Goal: Task Accomplishment & Management: Complete application form

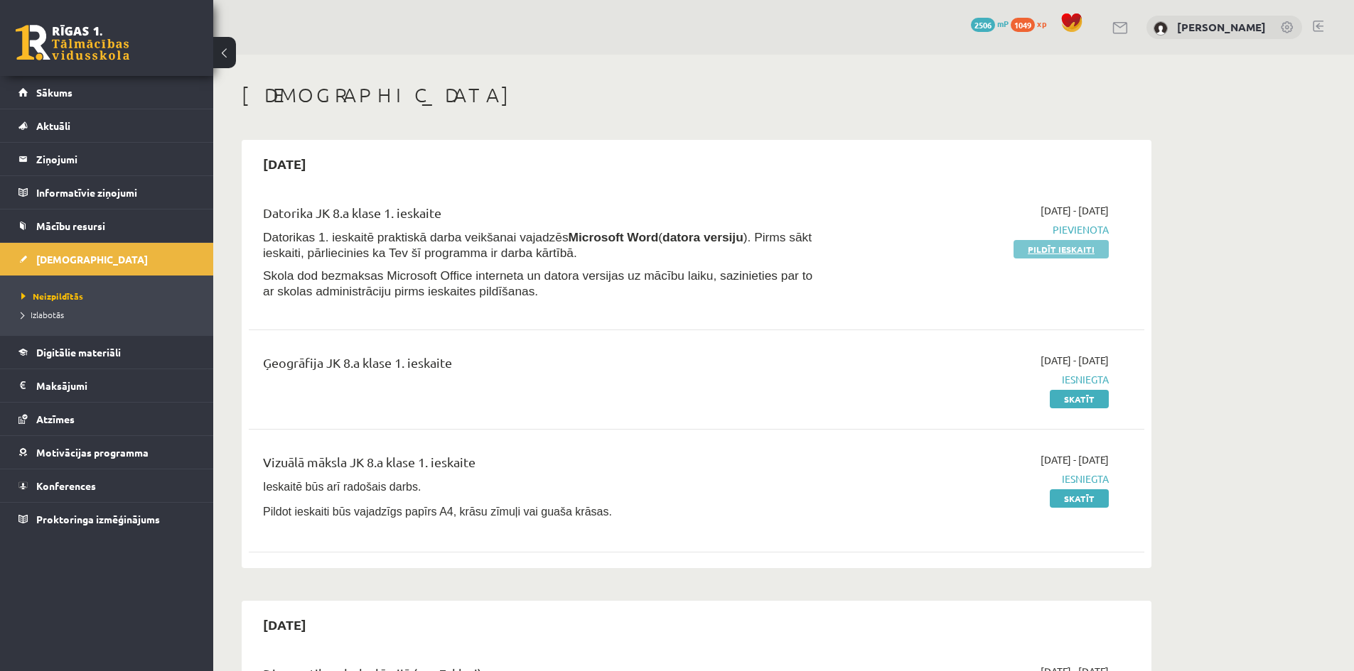
click at [1035, 252] on link "Pildīt ieskaiti" at bounding box center [1060, 249] width 95 height 18
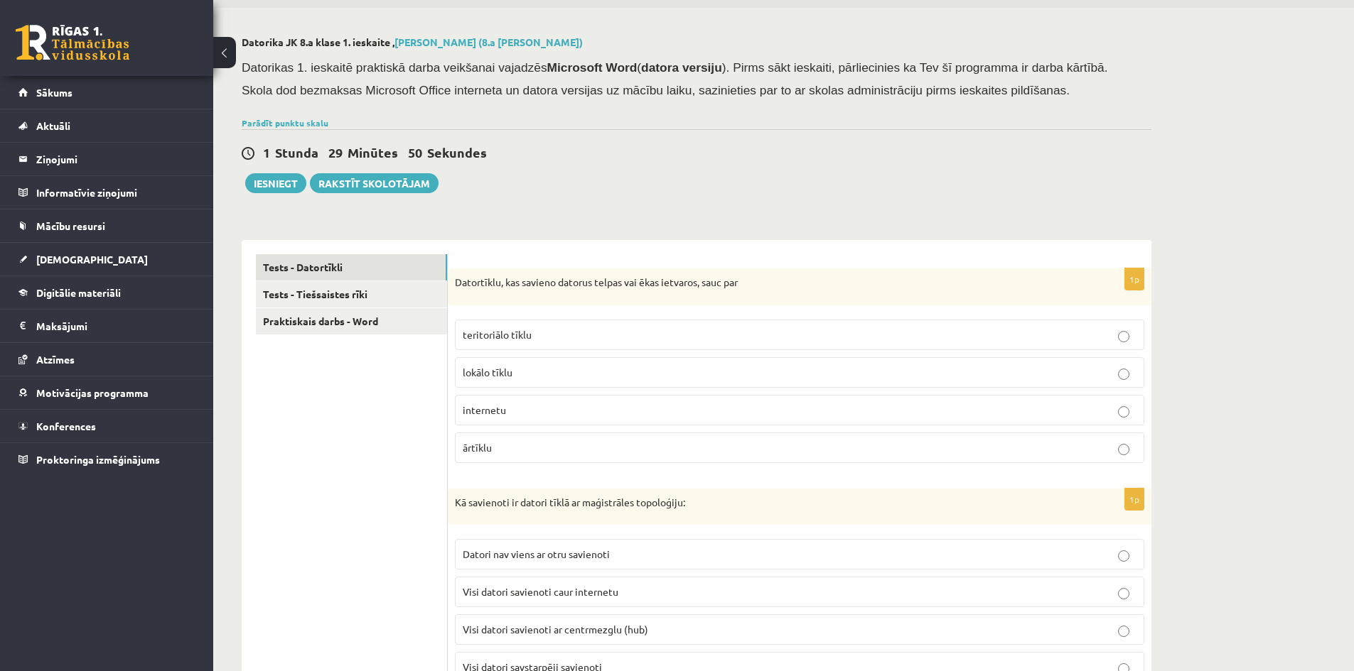
scroll to position [71, 0]
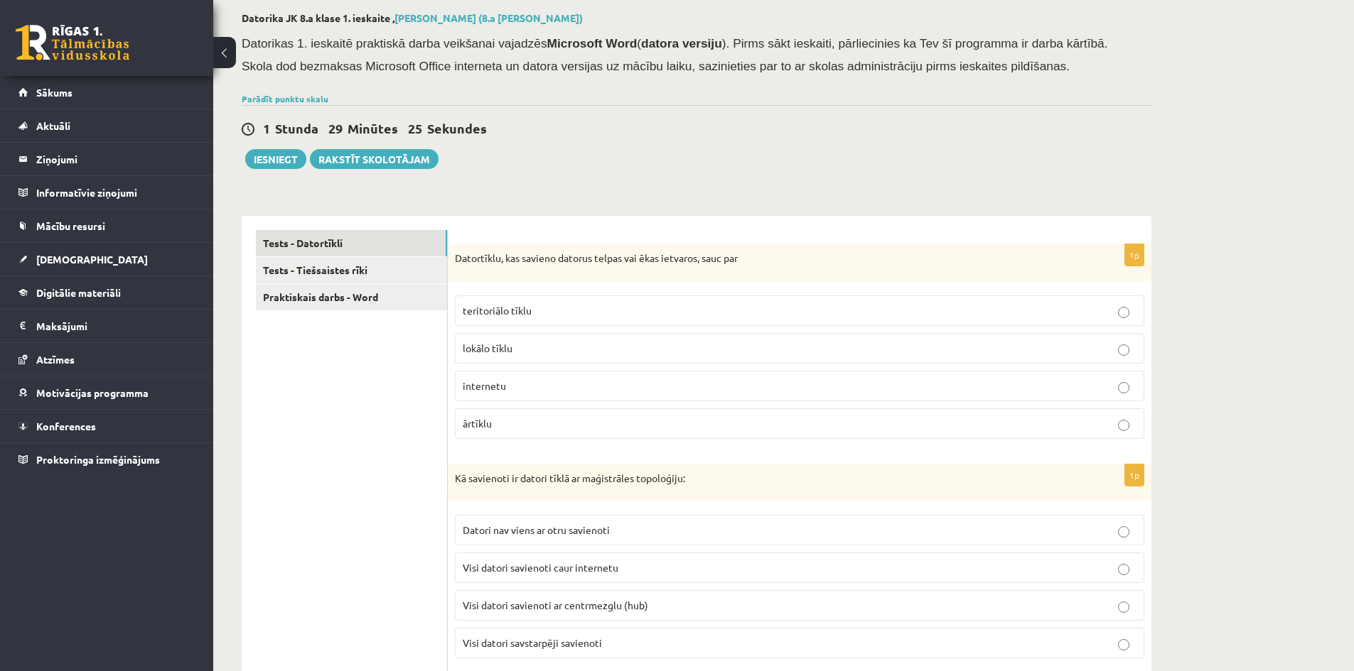
click at [531, 357] on label "lokālo tīklu" at bounding box center [799, 348] width 689 height 31
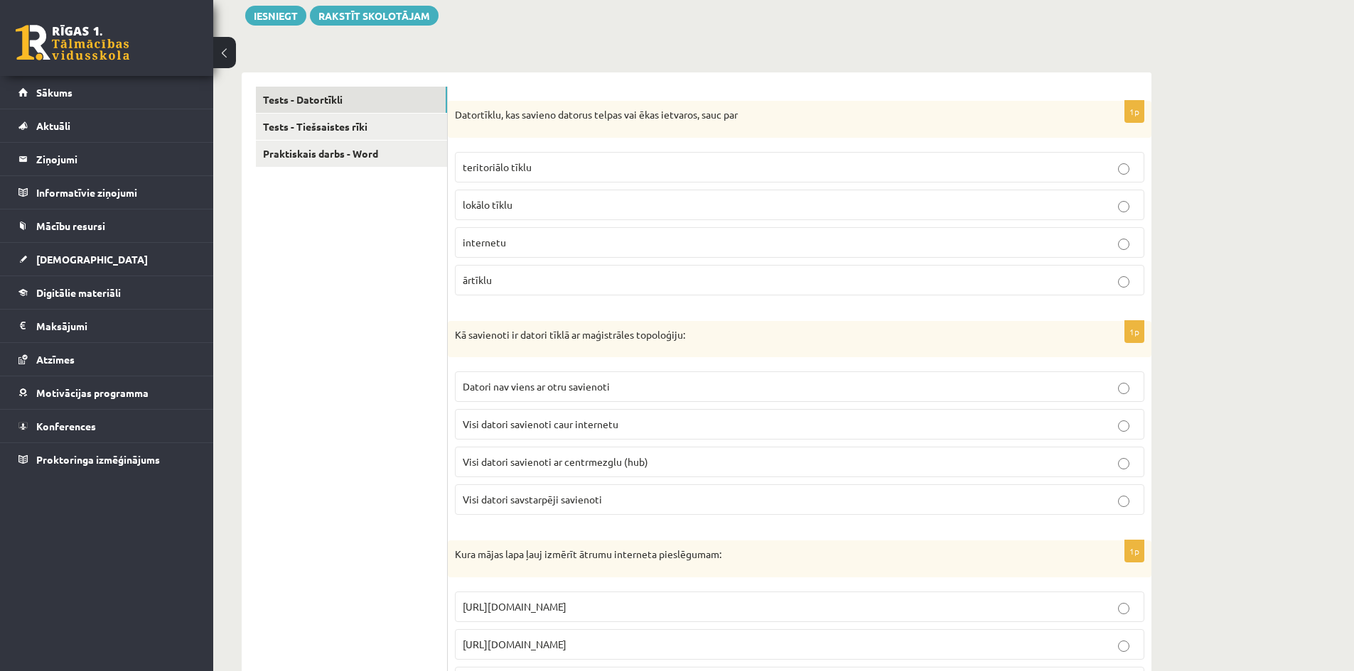
scroll to position [355, 0]
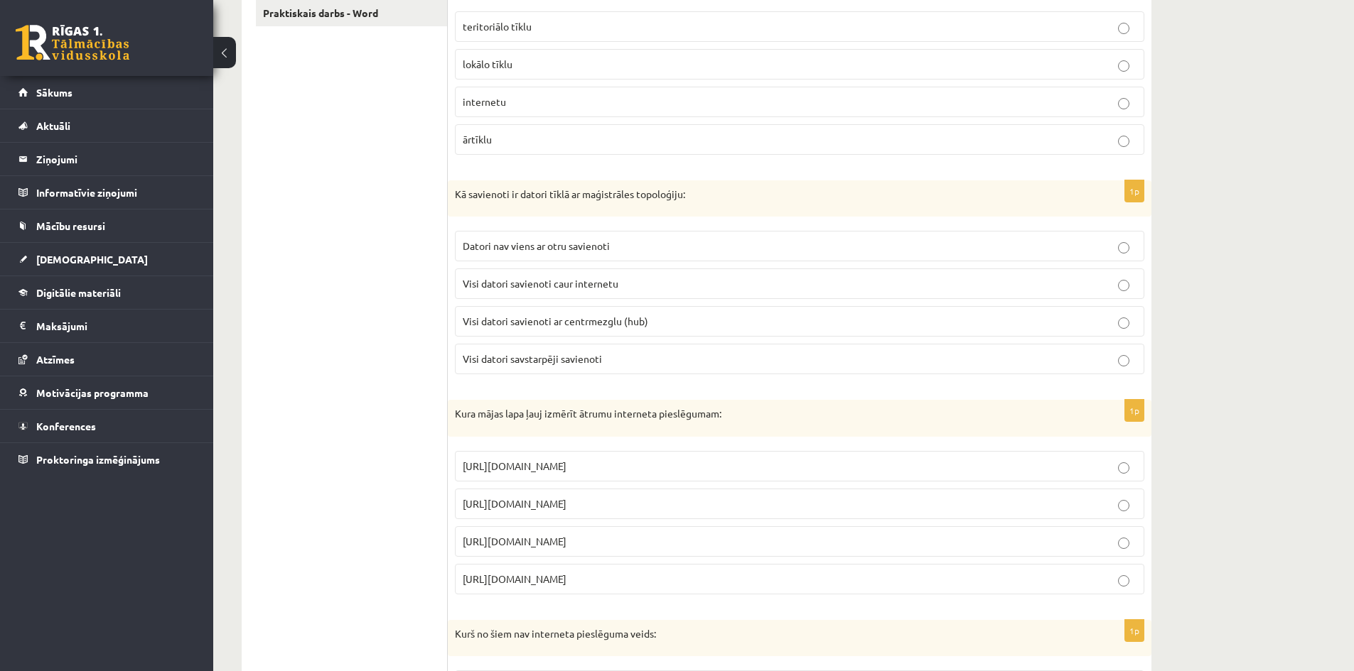
click at [576, 322] on span "Visi datori savienoti ar centrmezglu (hub)" at bounding box center [555, 321] width 185 height 13
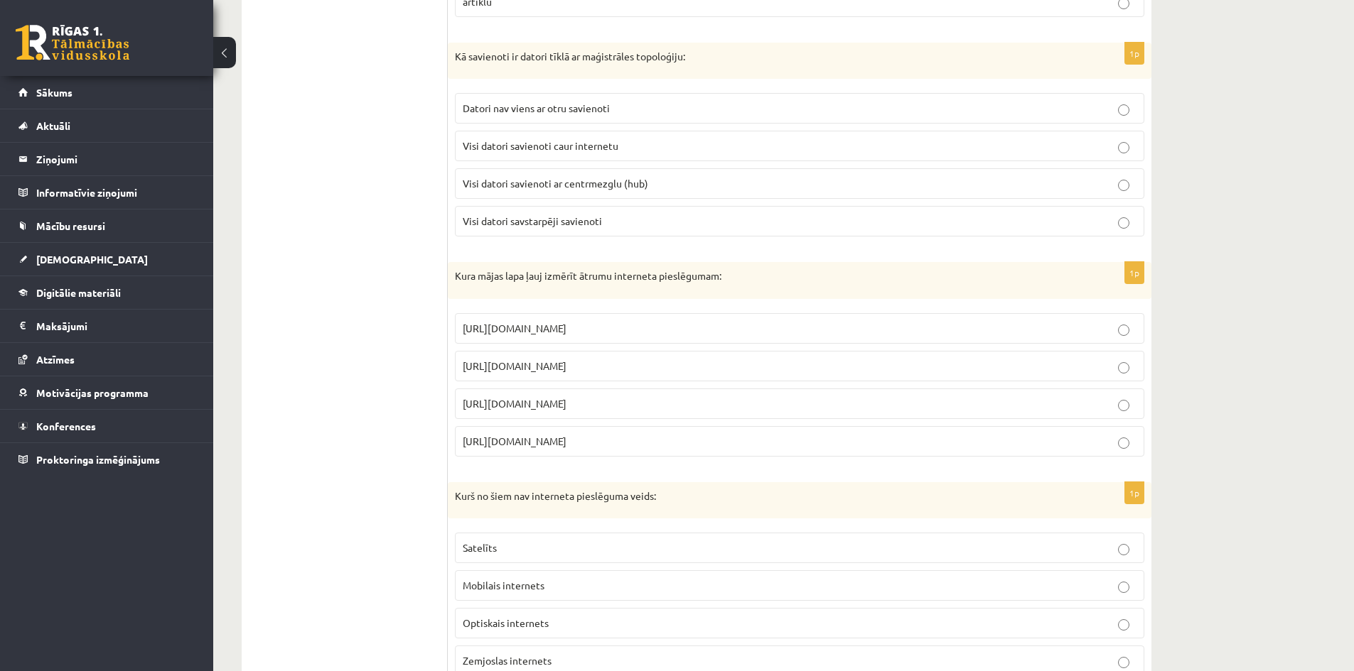
scroll to position [497, 0]
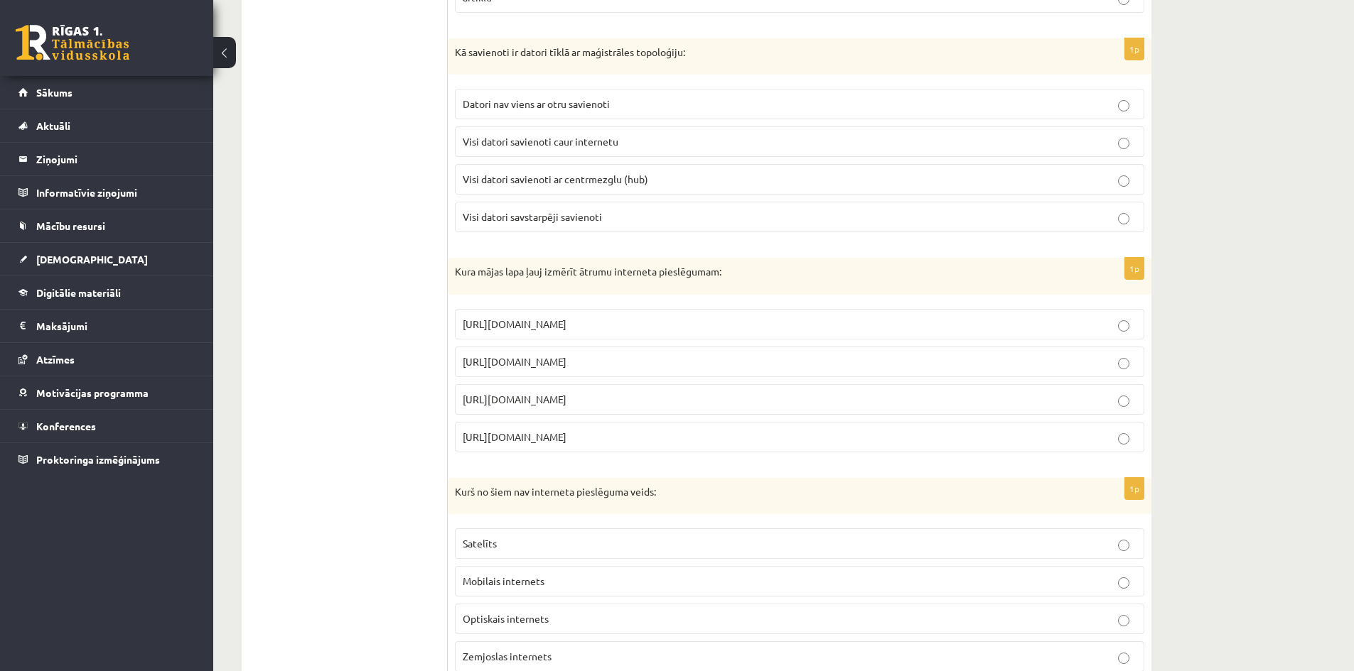
click at [657, 363] on p "https://www.speedtest.net" at bounding box center [800, 362] width 674 height 15
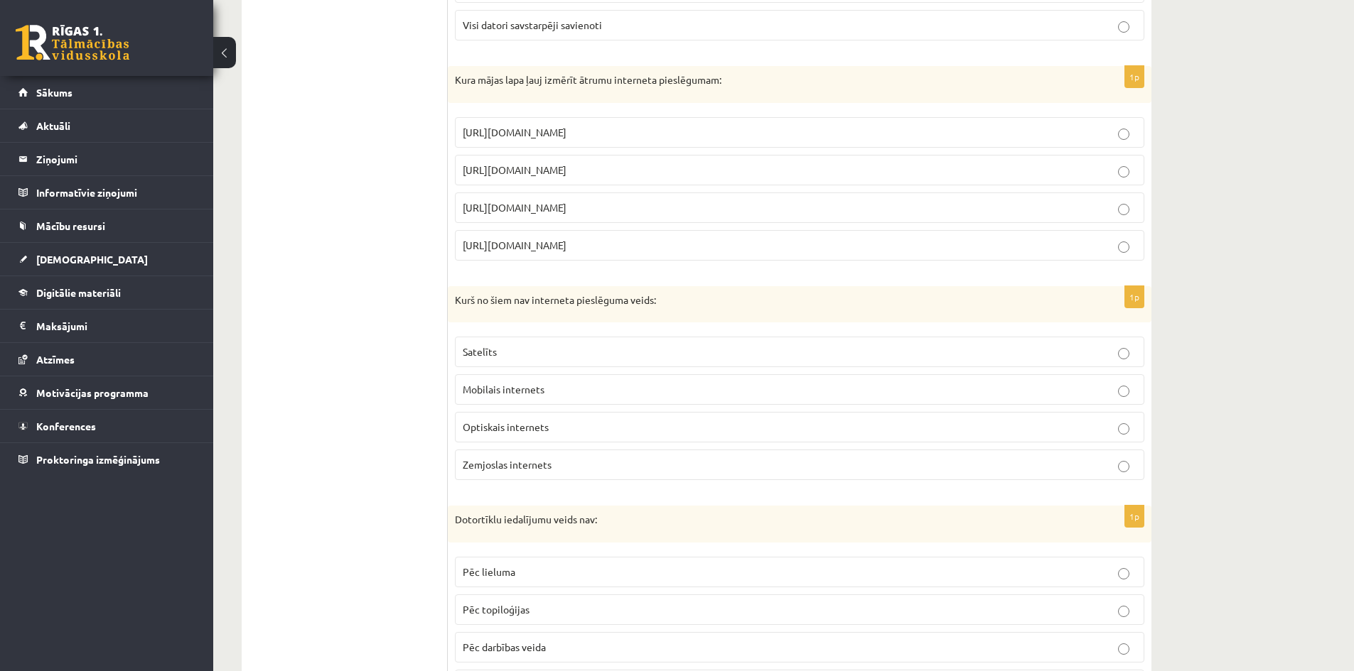
scroll to position [711, 0]
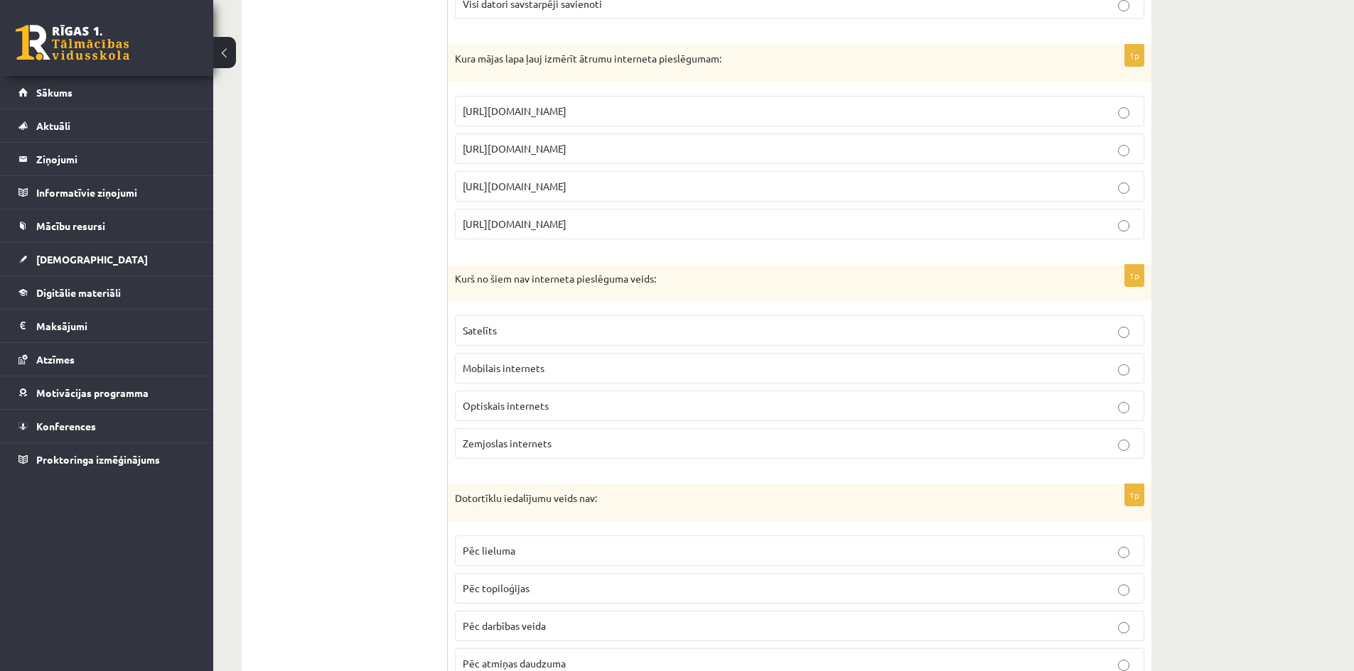
click at [509, 443] on span "Zemjoslas internets" at bounding box center [507, 443] width 89 height 13
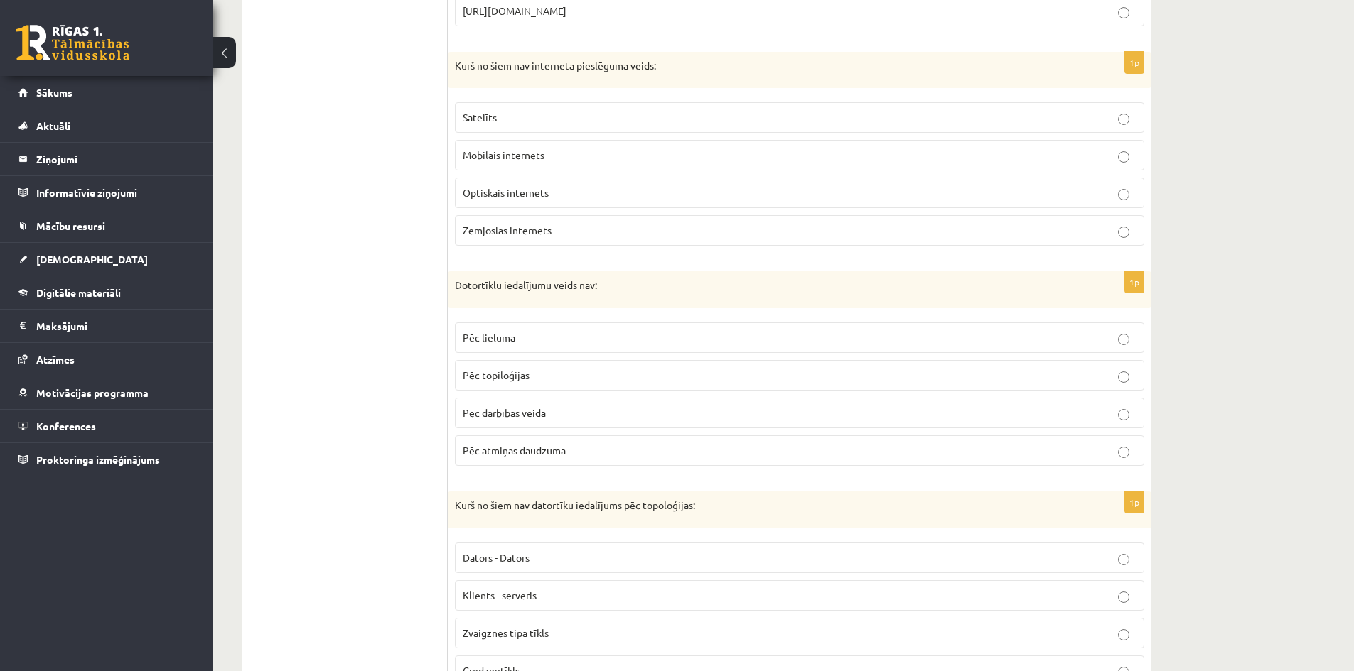
scroll to position [995, 0]
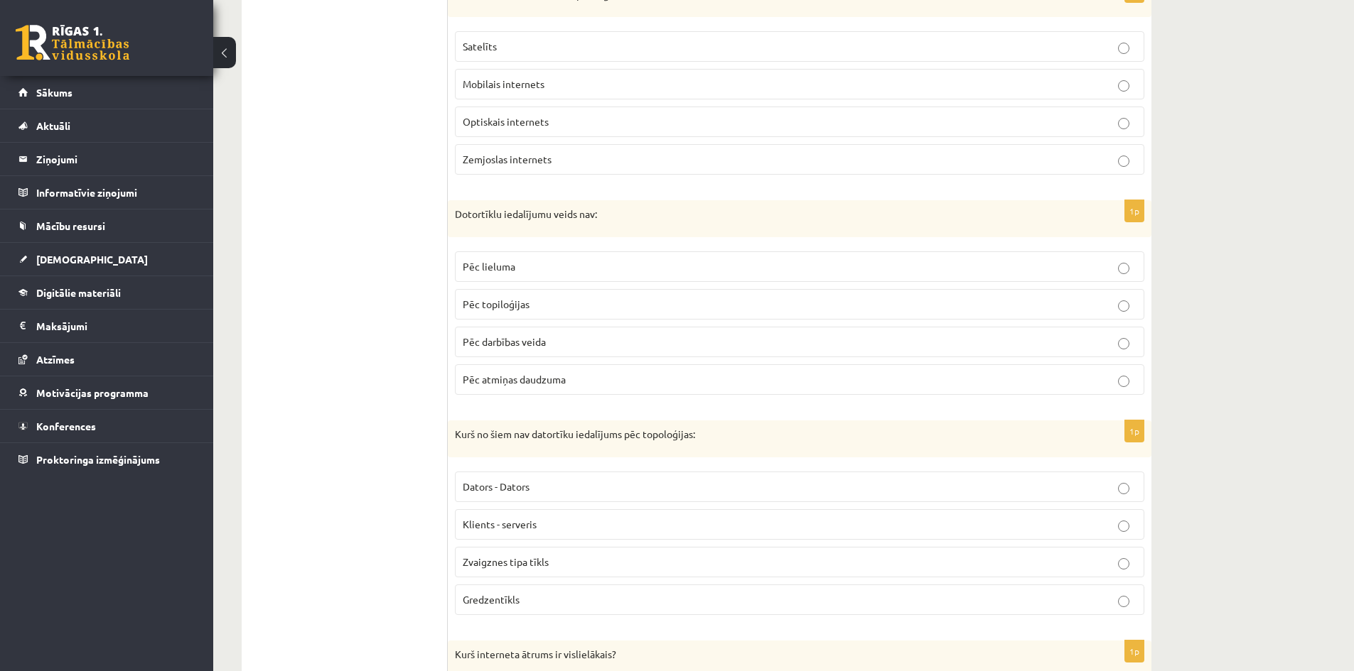
click at [498, 382] on span "Pēc atmiņas daudzuma" at bounding box center [514, 379] width 103 height 13
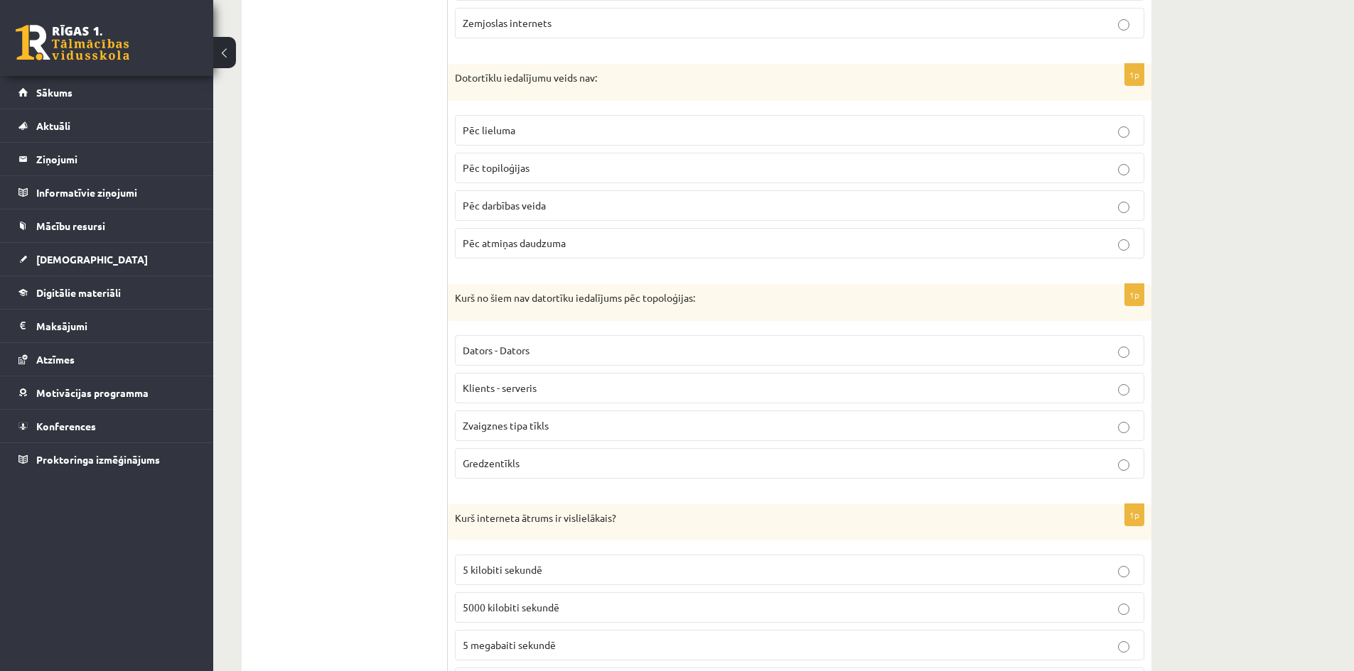
scroll to position [1137, 0]
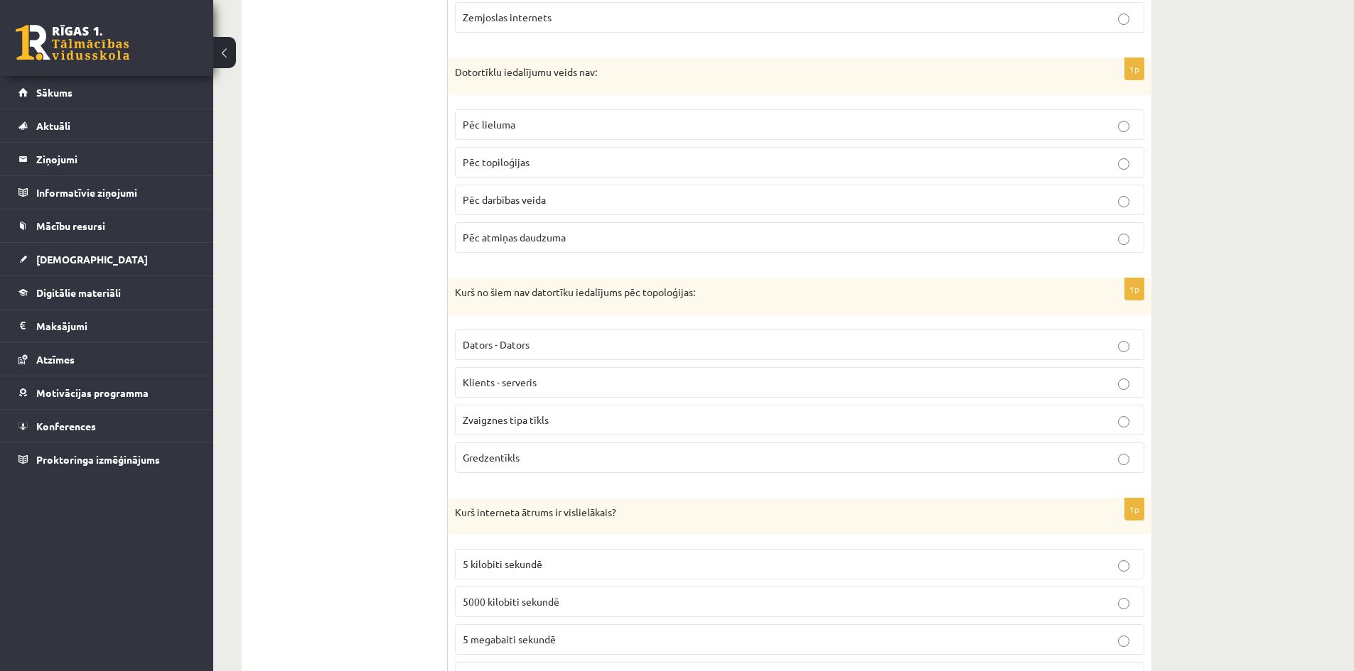
click at [511, 350] on span "Dators - Dators" at bounding box center [496, 344] width 67 height 13
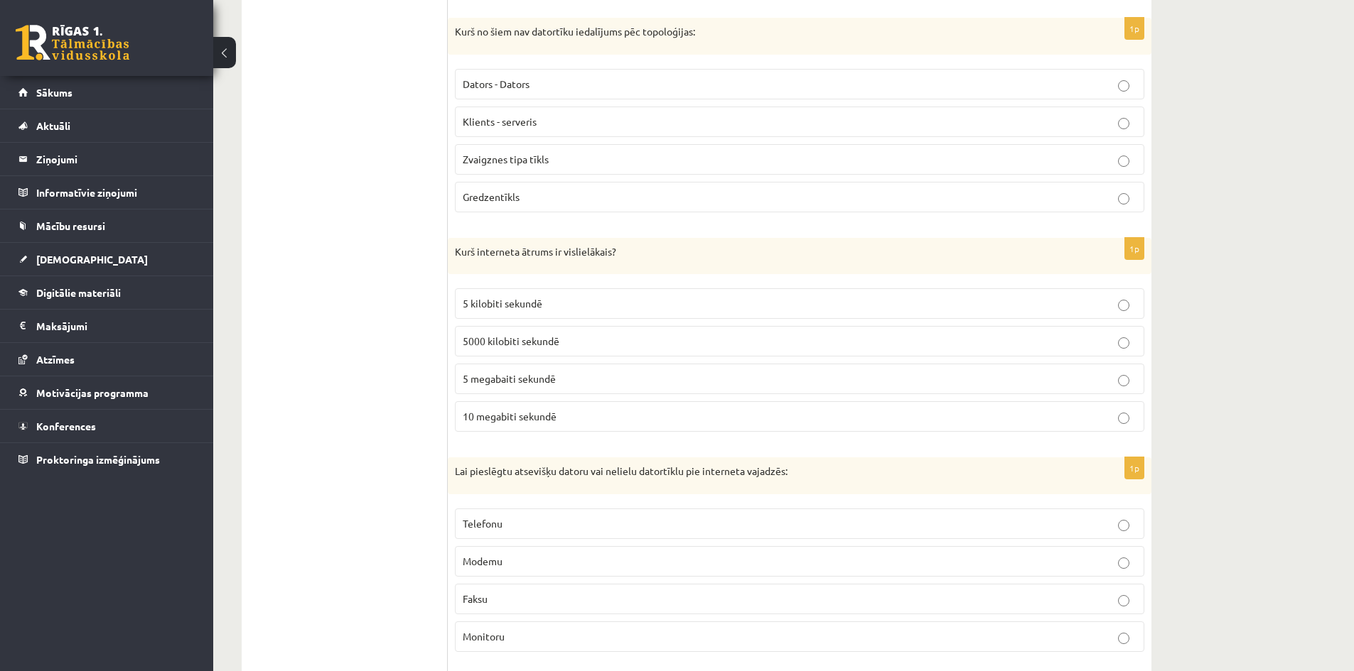
scroll to position [1421, 0]
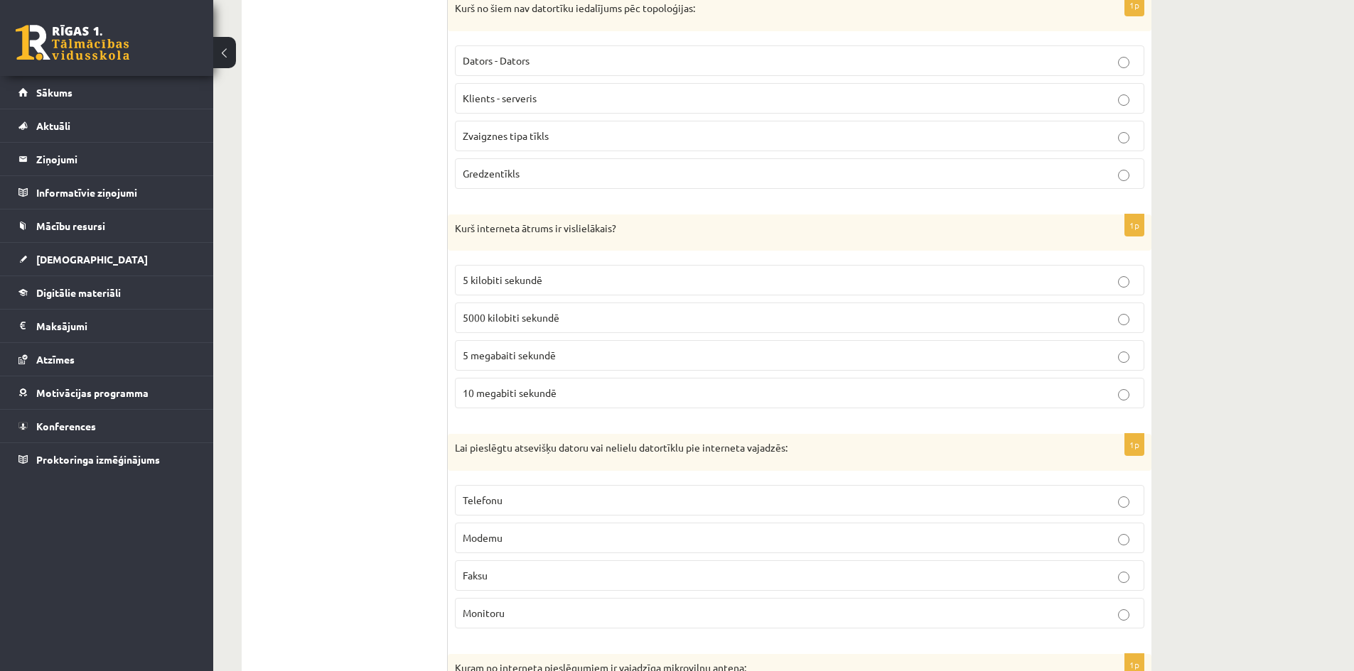
click at [502, 393] on span "10 megabiti sekundē" at bounding box center [510, 393] width 94 height 13
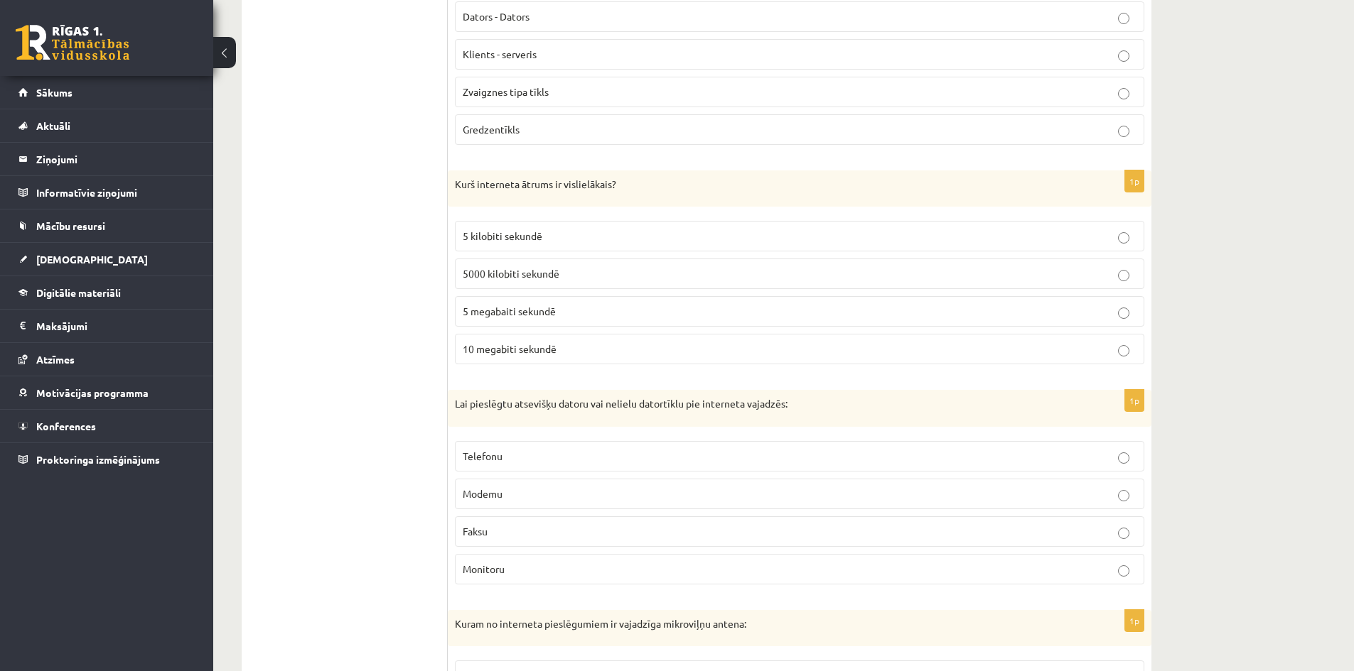
scroll to position [1634, 0]
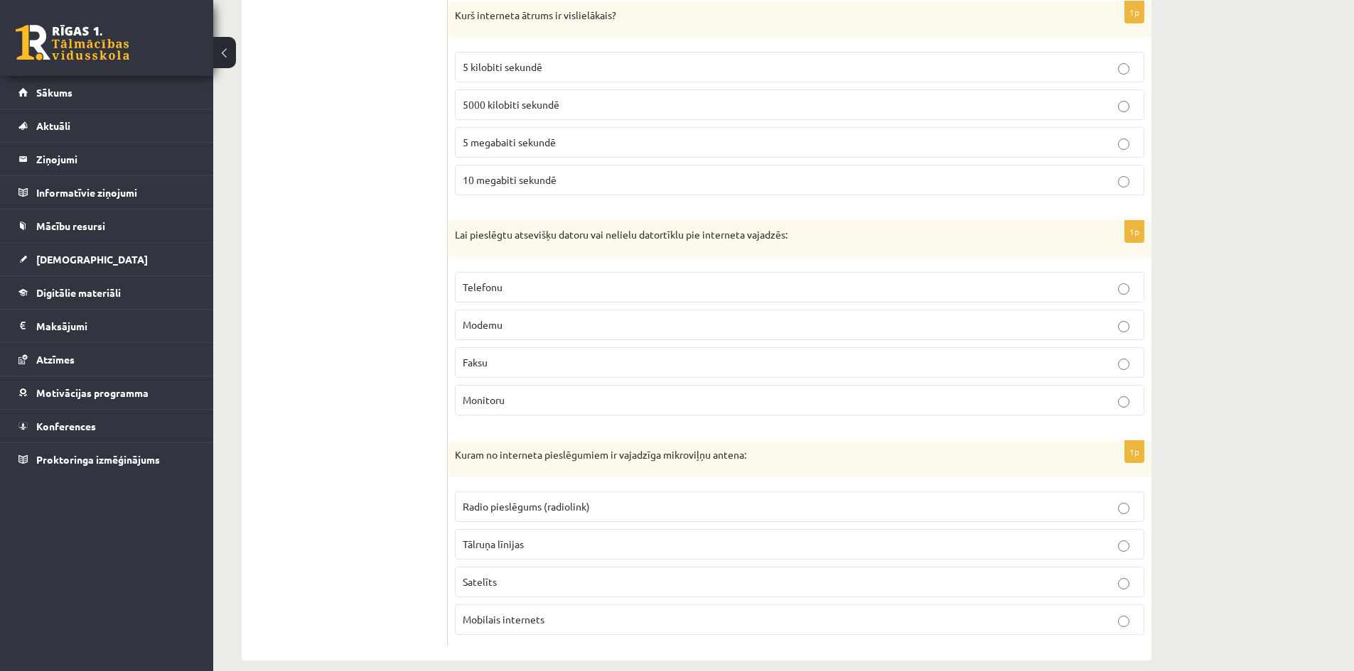
click at [467, 328] on span "Modemu" at bounding box center [483, 324] width 40 height 13
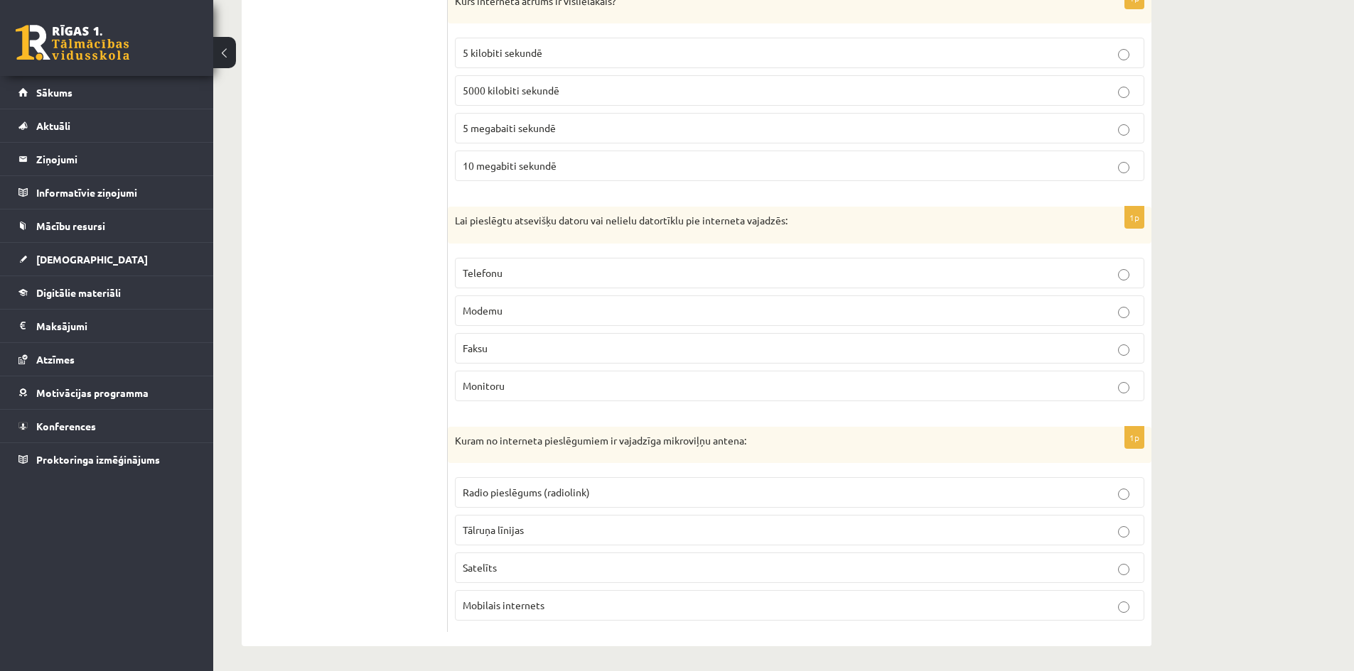
scroll to position [1653, 0]
click at [522, 482] on p "Radio pieslēgums (radiolink)" at bounding box center [800, 489] width 674 height 15
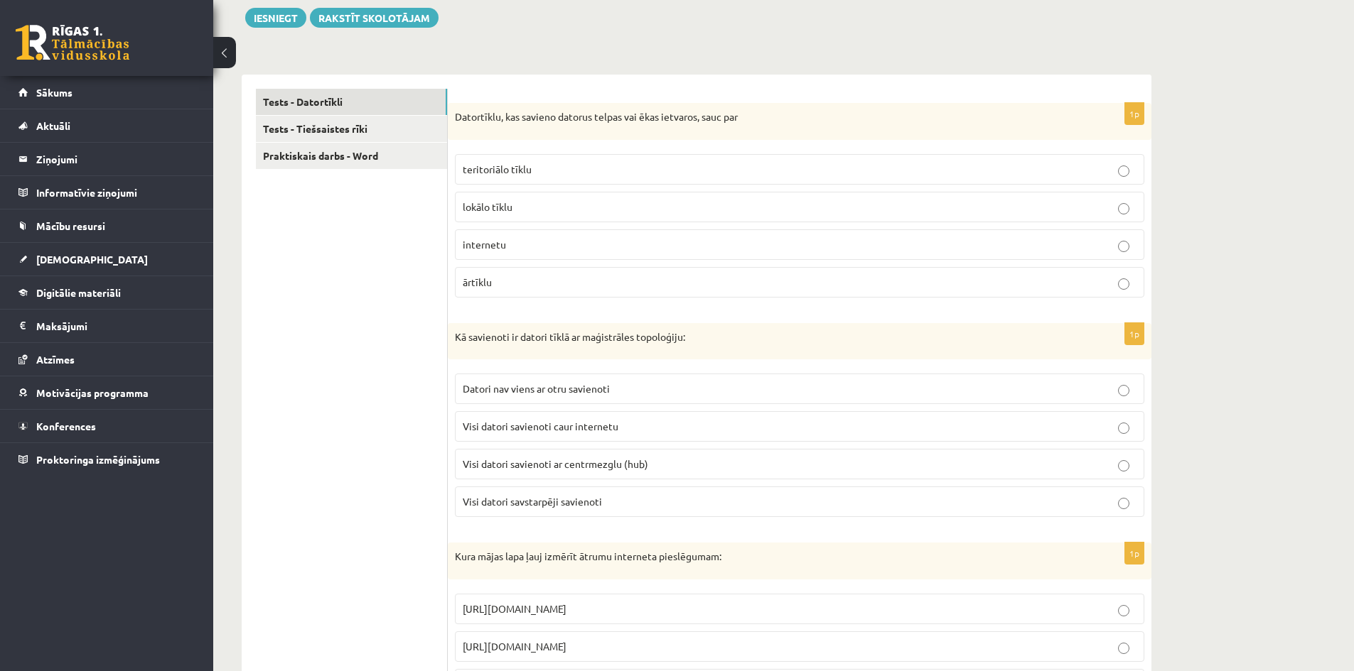
scroll to position [213, 0]
click at [600, 500] on span "Visi datori savstarpēji savienoti" at bounding box center [532, 501] width 139 height 13
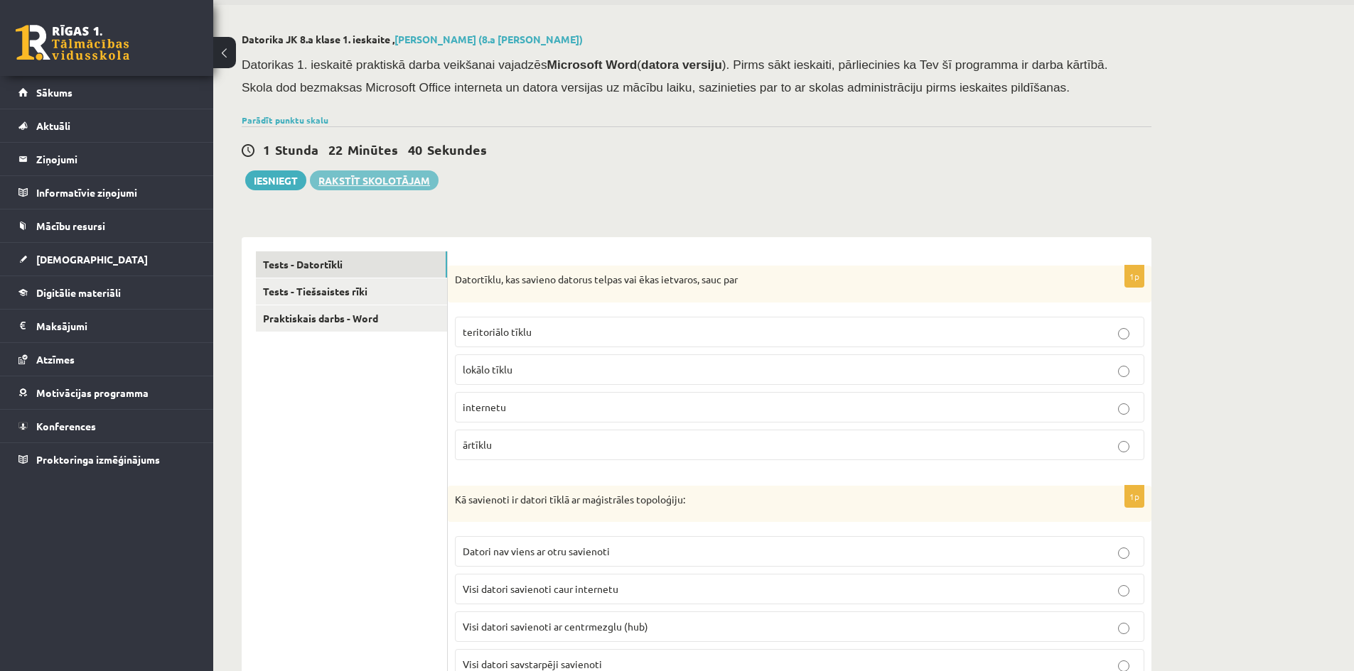
scroll to position [0, 0]
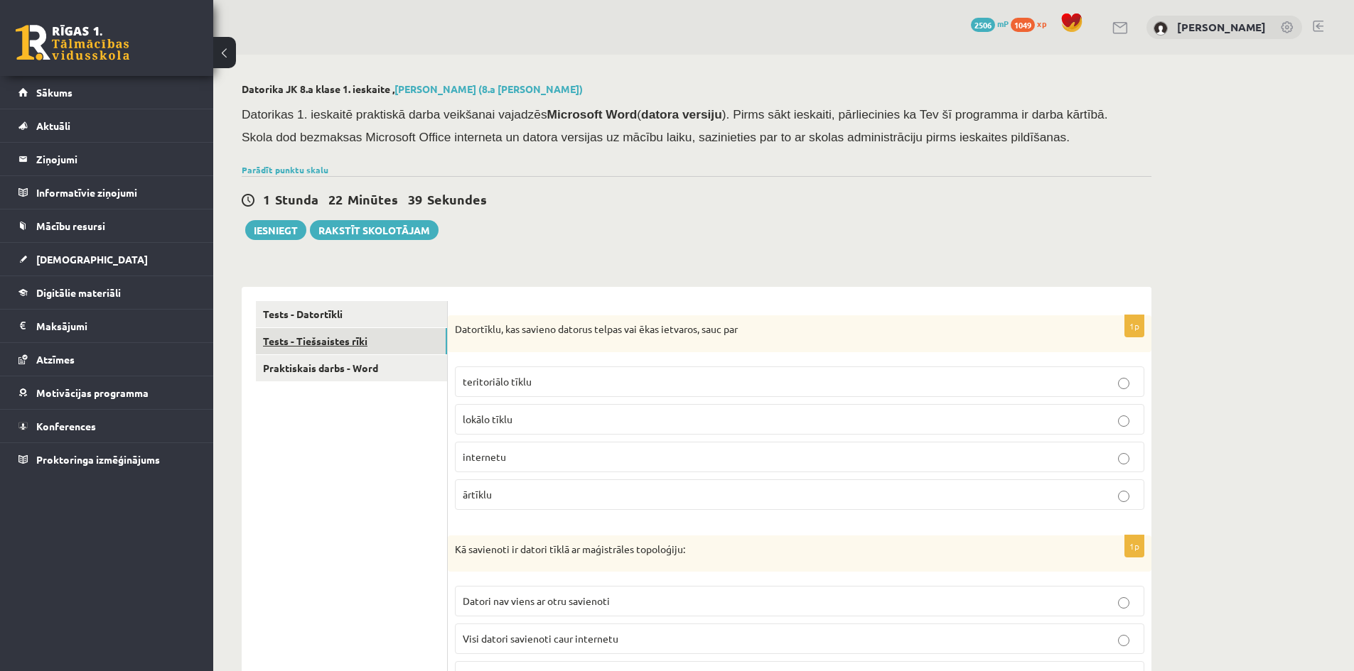
click at [347, 347] on link "Tests - Tiešsaistes rīki" at bounding box center [351, 341] width 191 height 26
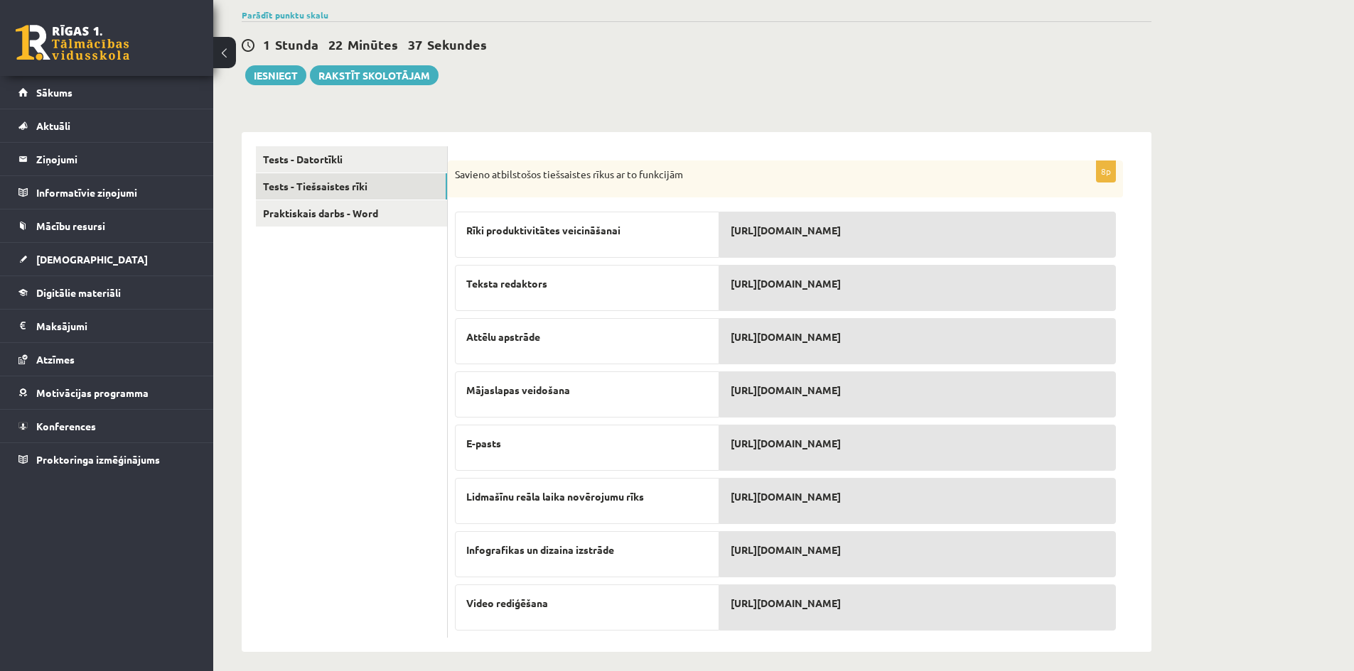
scroll to position [165, 0]
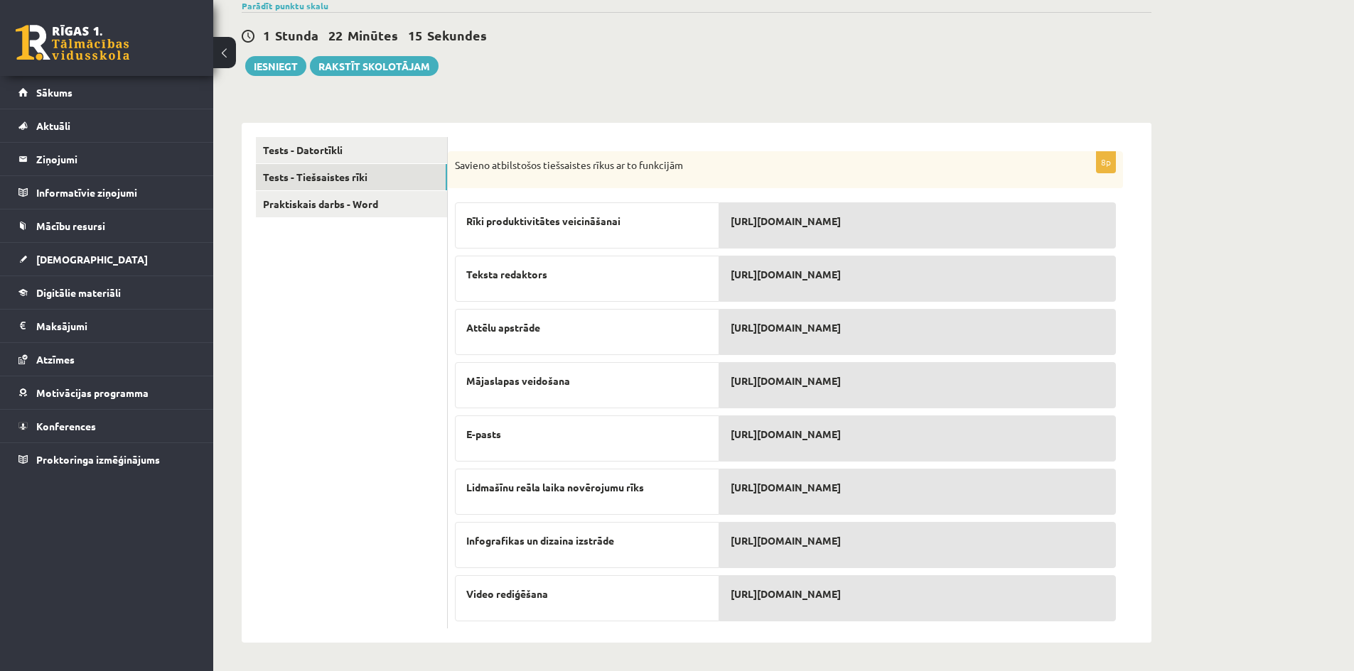
drag, startPoint x: 703, startPoint y: 439, endPoint x: 641, endPoint y: 439, distance: 62.5
click at [641, 439] on div "E-pasts" at bounding box center [587, 439] width 264 height 46
click at [322, 205] on link "Praktiskais darbs - Word" at bounding box center [351, 204] width 191 height 26
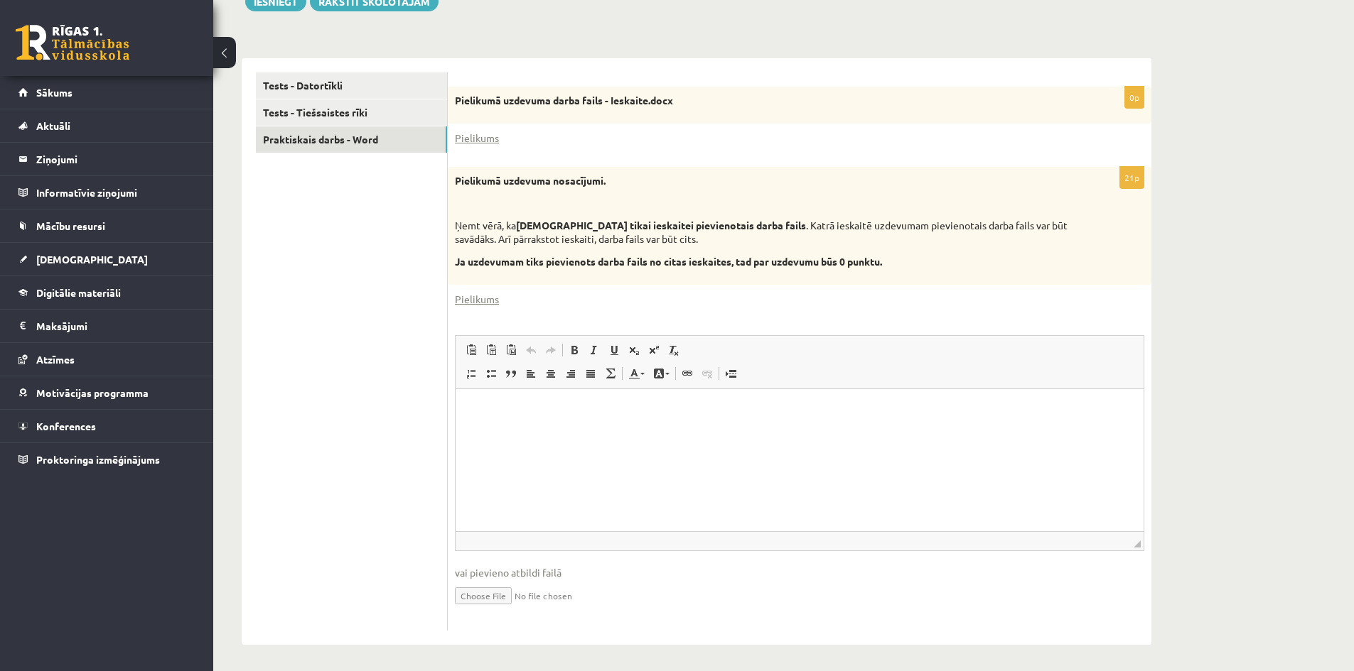
scroll to position [232, 0]
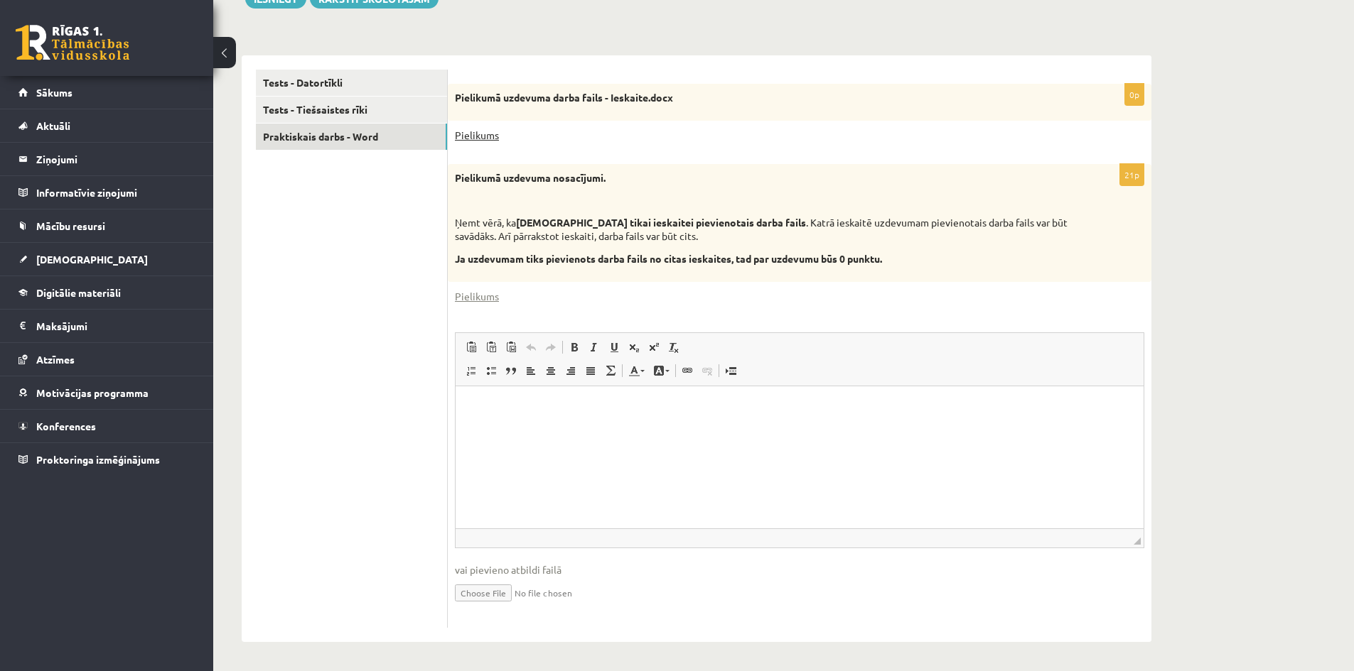
click at [491, 137] on link "Pielikums" at bounding box center [477, 135] width 44 height 15
click at [480, 301] on link "Pielikums" at bounding box center [477, 296] width 44 height 15
click at [497, 590] on input "file" at bounding box center [799, 592] width 689 height 29
type input "**********"
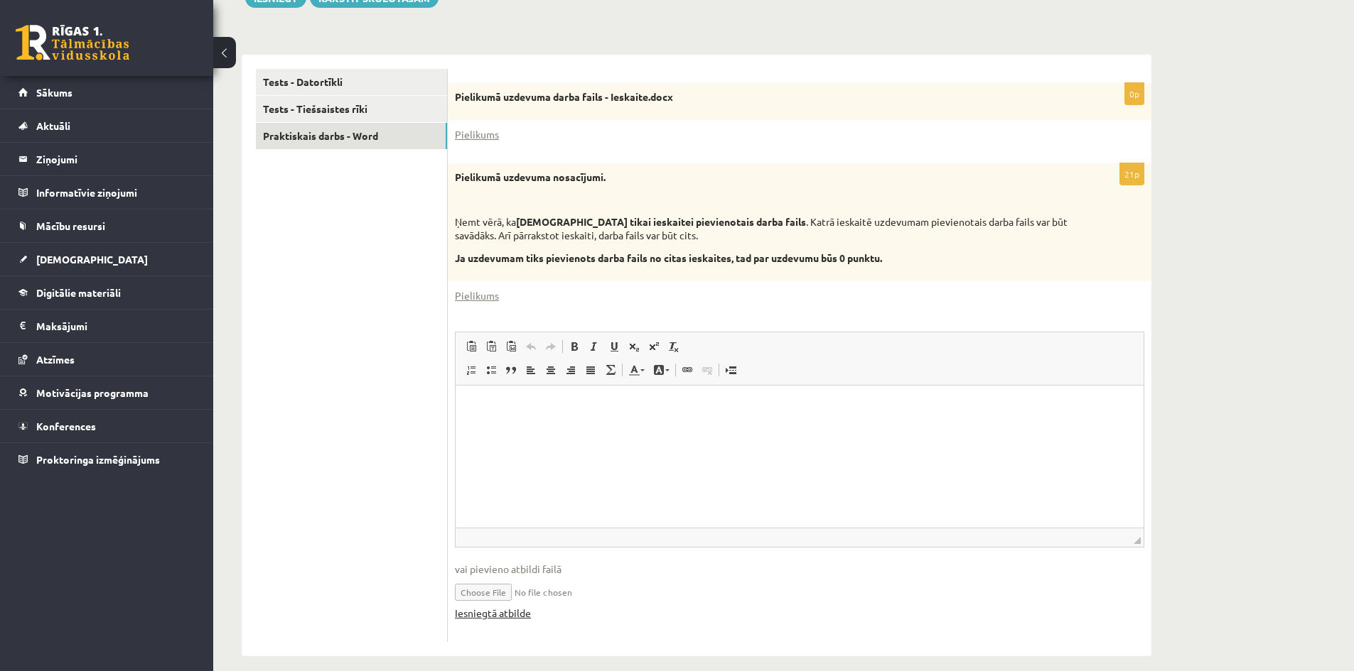
click at [504, 616] on link "Iesniegtā atbilde" at bounding box center [493, 613] width 76 height 15
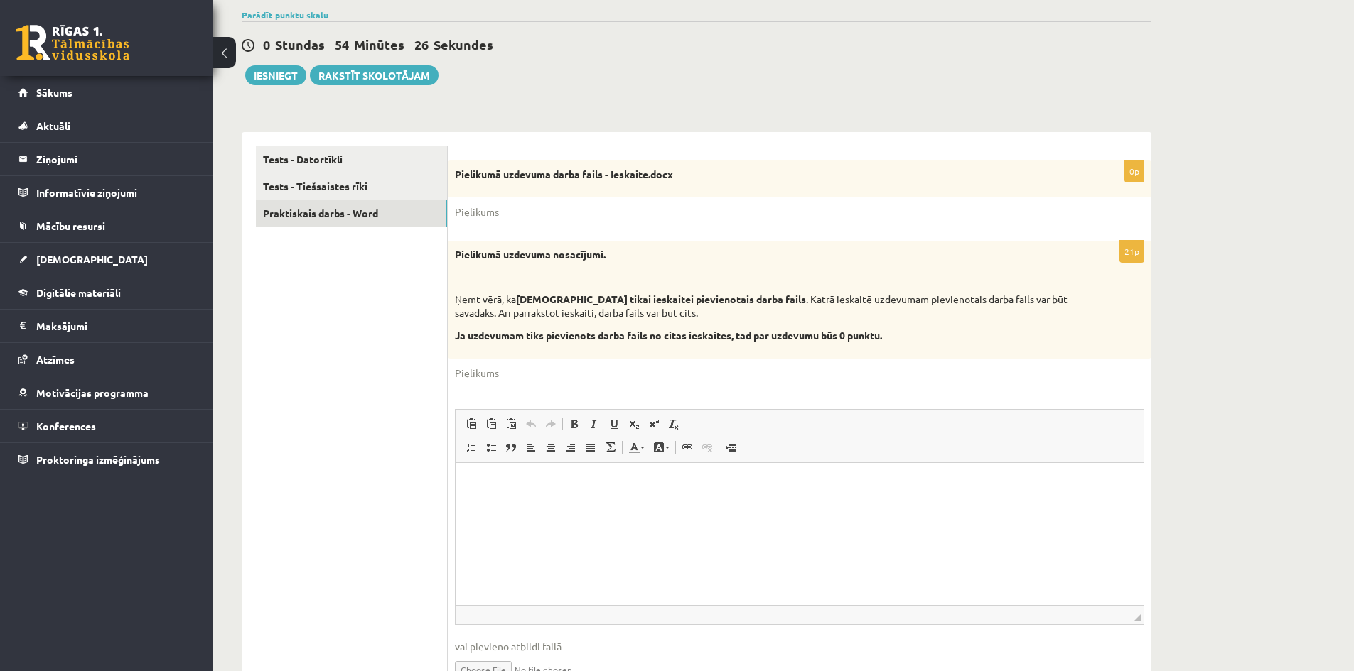
scroll to position [0, 0]
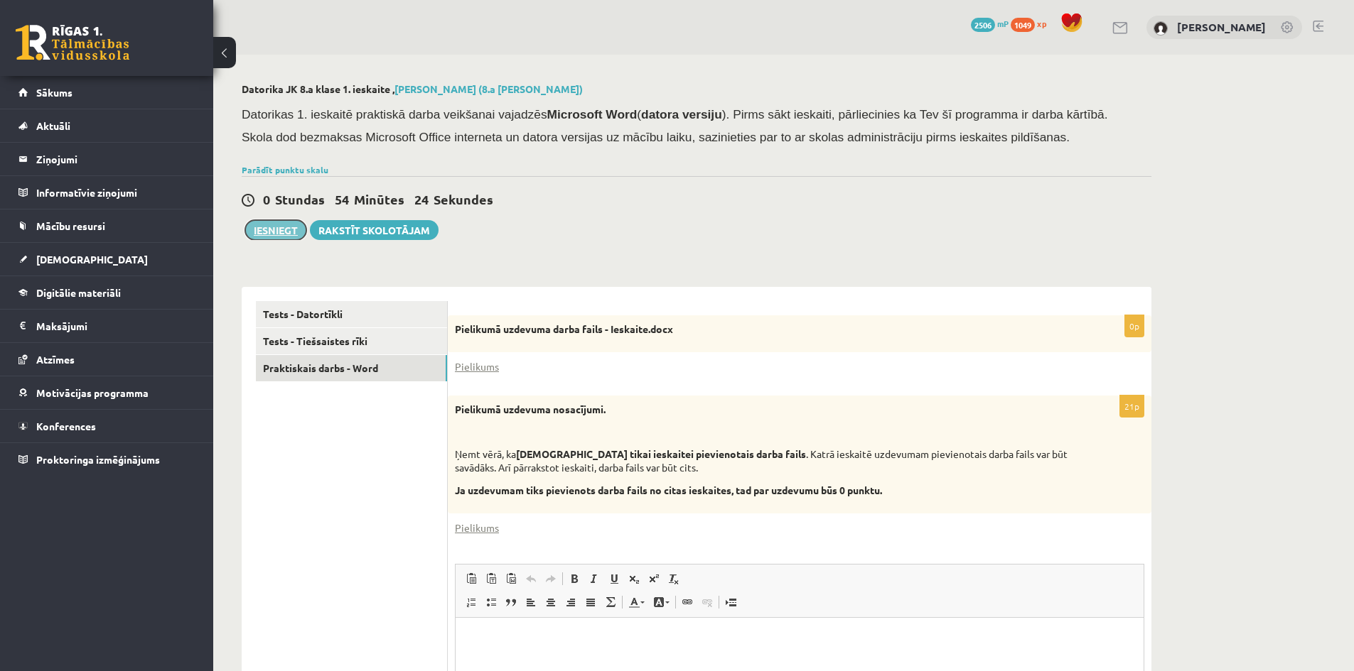
click at [271, 231] on button "Iesniegt" at bounding box center [275, 230] width 61 height 20
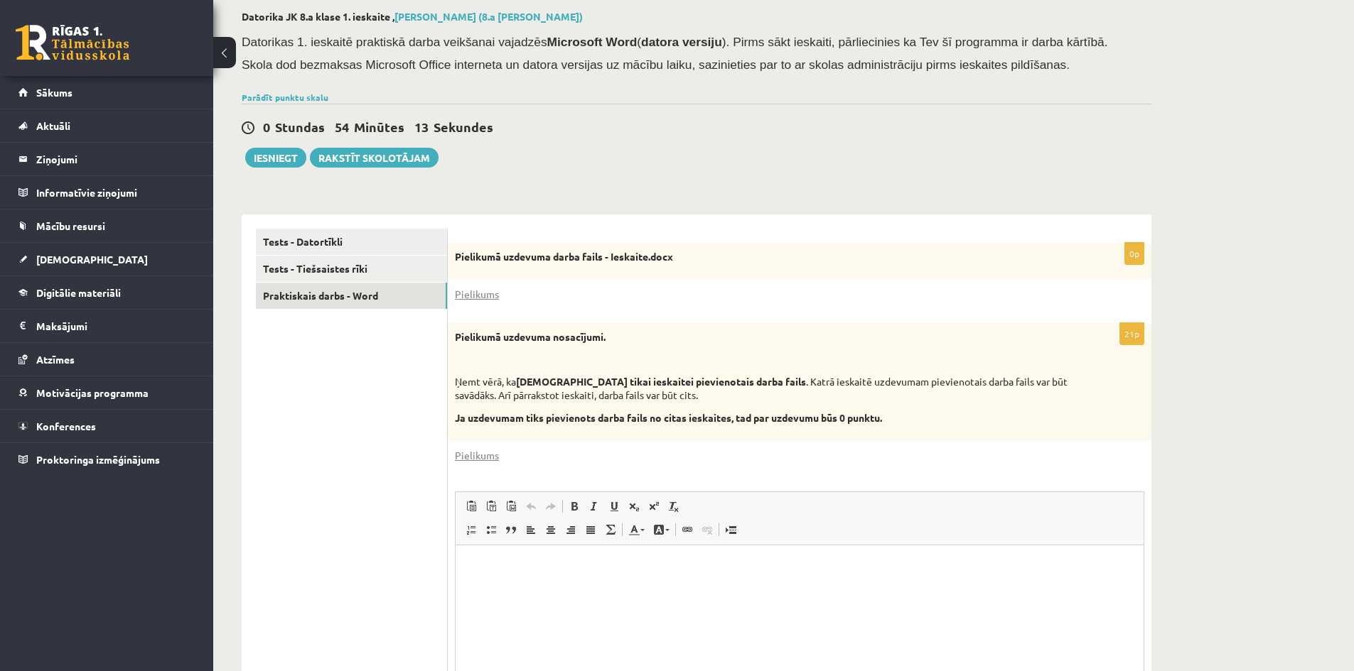
scroll to position [247, 0]
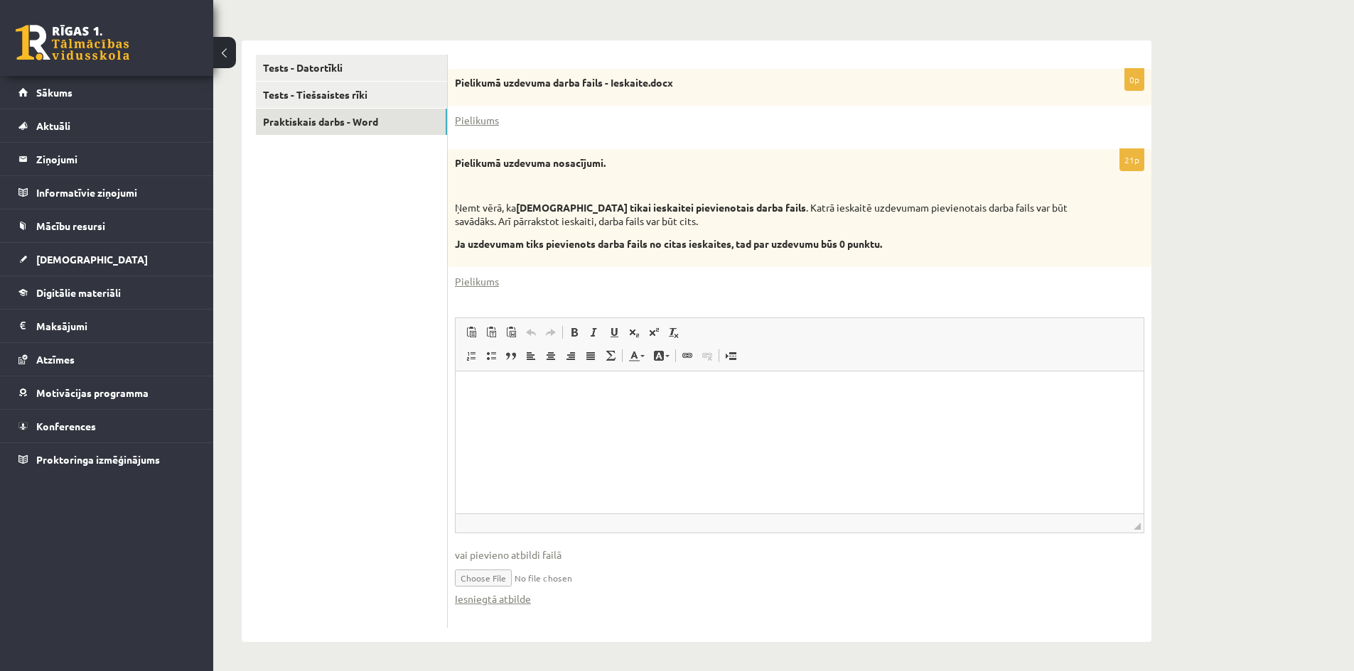
click at [562, 414] on html at bounding box center [799, 392] width 688 height 43
click at [573, 581] on input "file" at bounding box center [799, 577] width 689 height 29
click at [484, 573] on input "file" at bounding box center [799, 577] width 689 height 29
type input "**********"
click at [508, 414] on html at bounding box center [799, 392] width 688 height 43
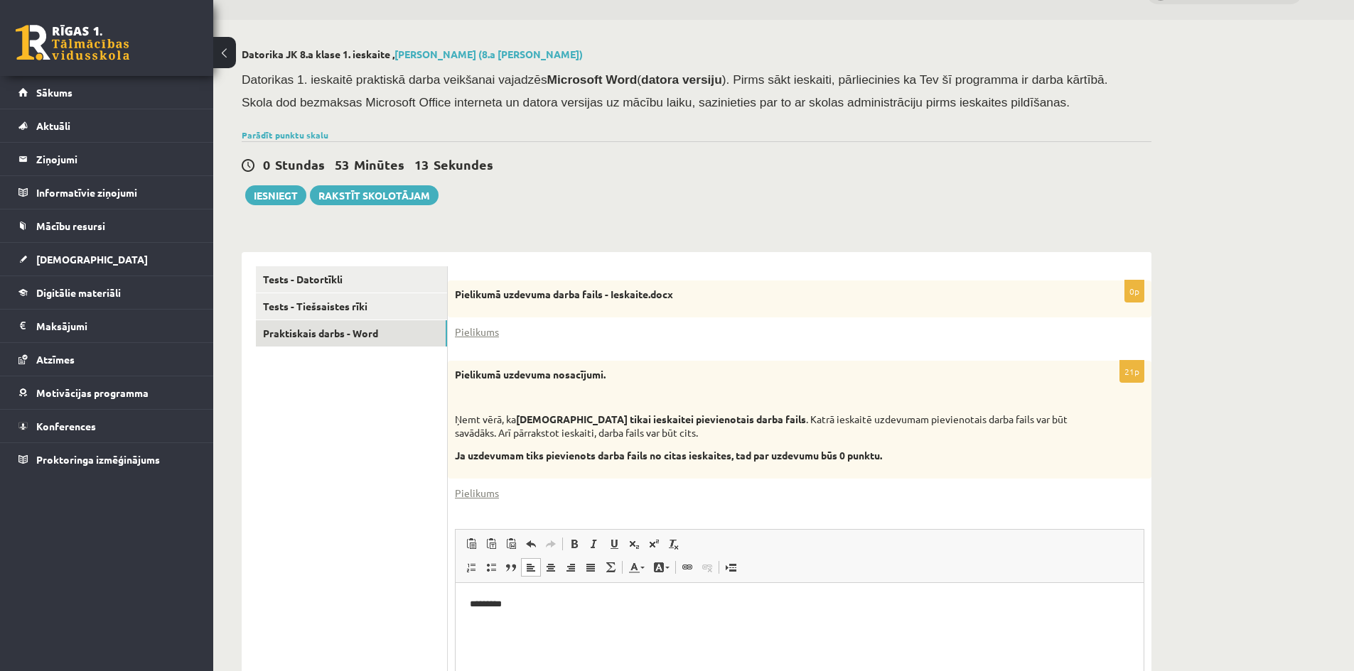
scroll to position [34, 0]
click at [260, 188] on button "Iesniegt" at bounding box center [275, 196] width 61 height 20
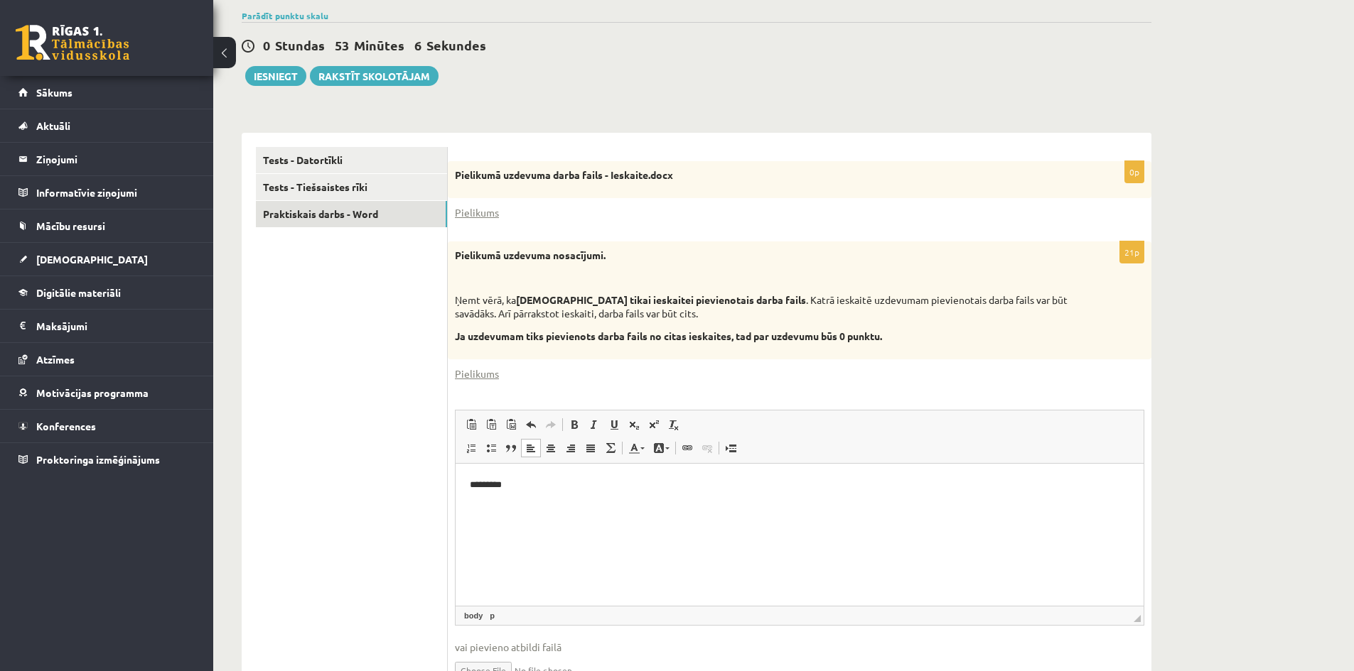
scroll to position [247, 0]
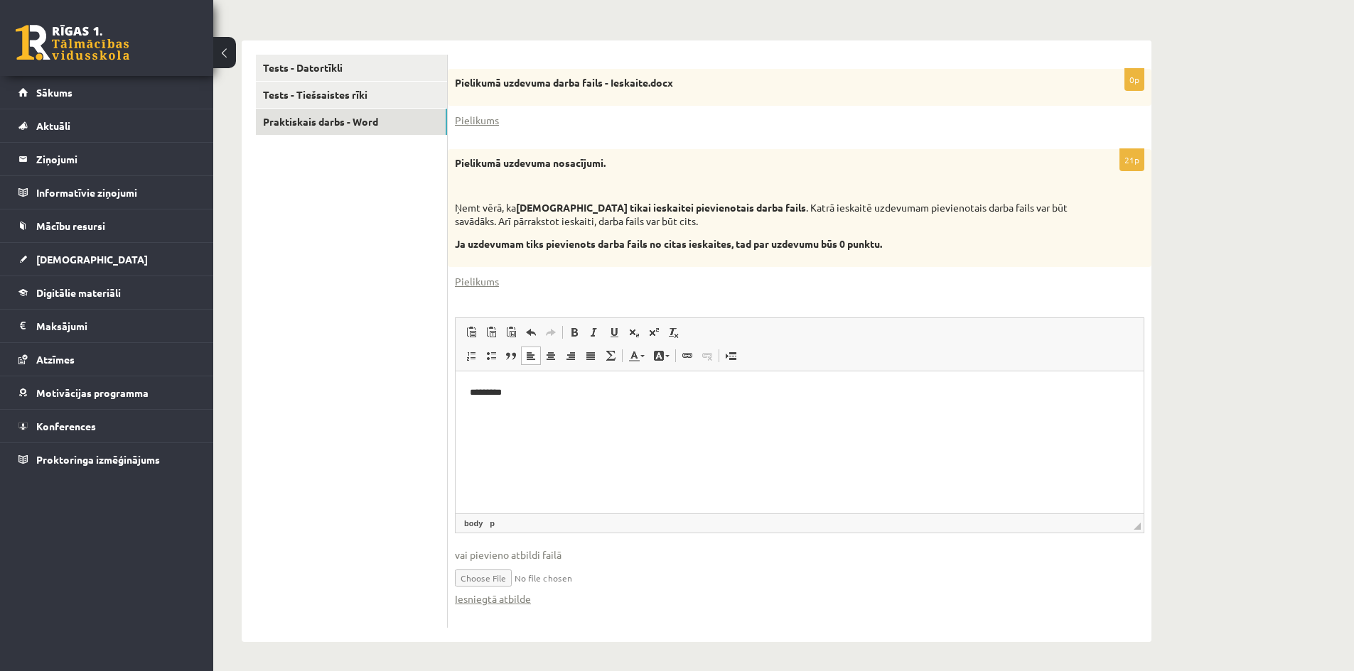
click at [646, 392] on p "*********" at bounding box center [799, 392] width 659 height 15
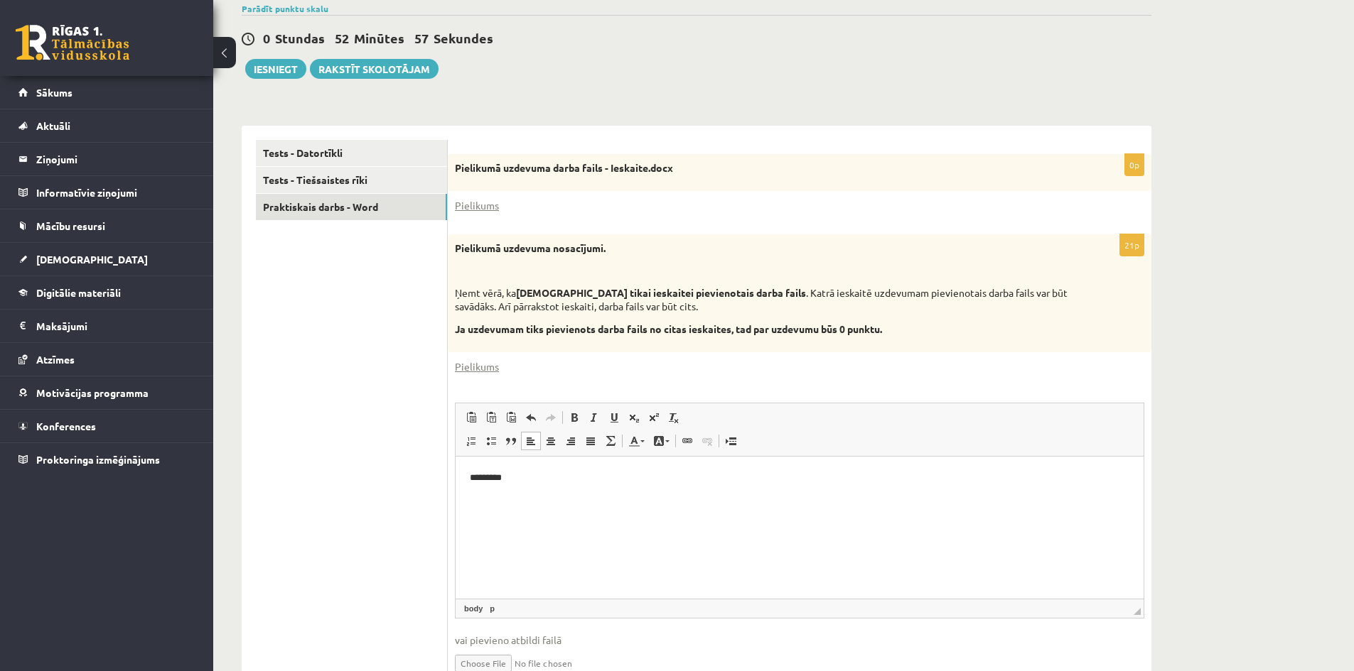
scroll to position [0, 0]
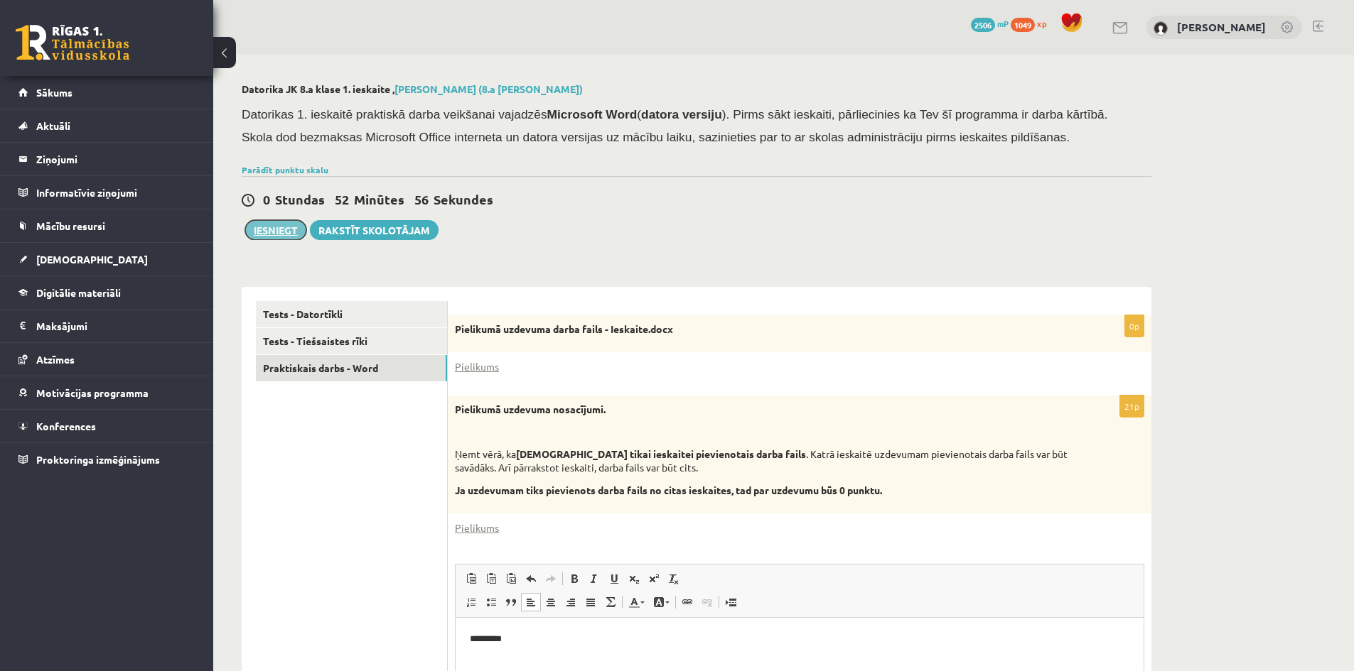
click at [271, 240] on button "Iesniegt" at bounding box center [275, 230] width 61 height 20
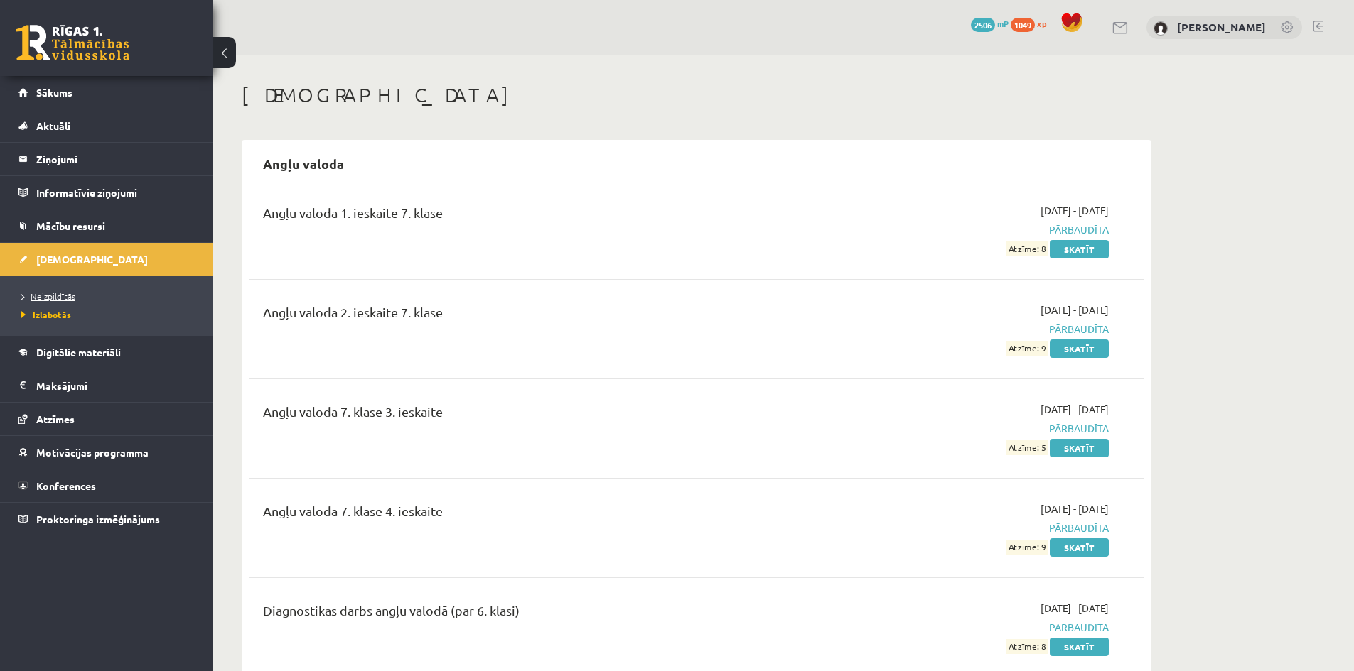
click at [68, 301] on link "Neizpildītās" at bounding box center [110, 296] width 178 height 13
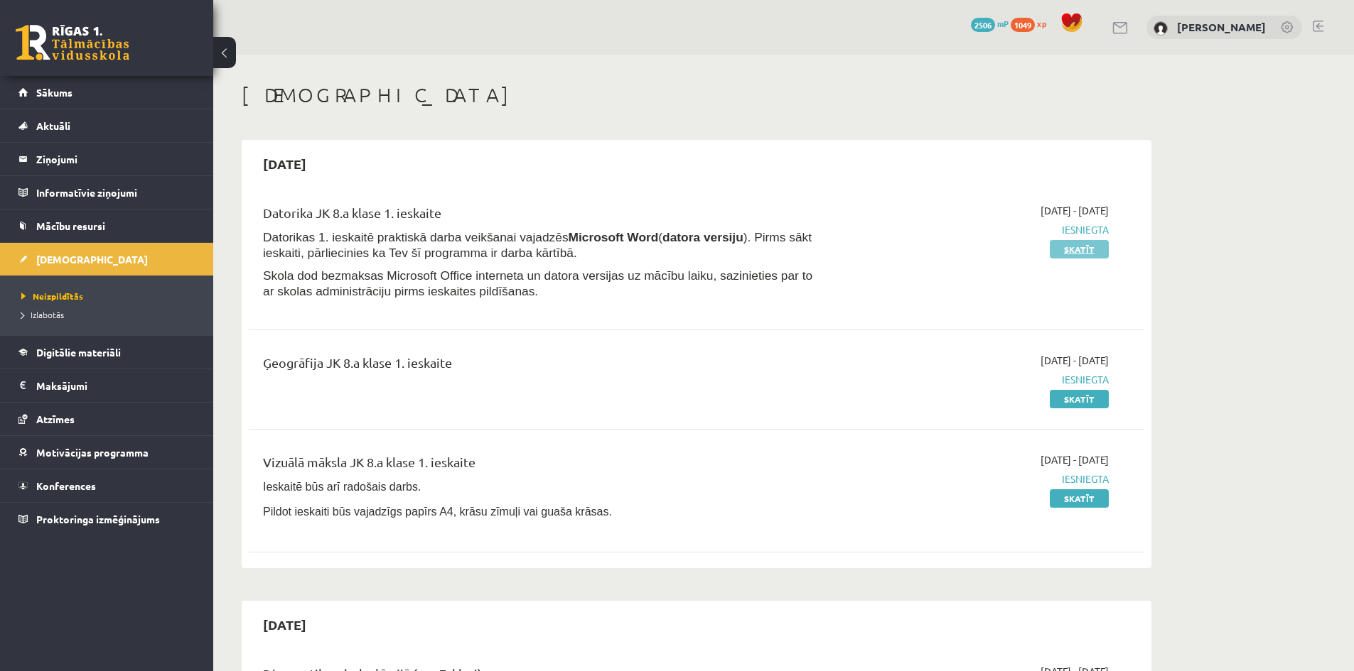
click at [1073, 249] on link "Skatīt" at bounding box center [1078, 249] width 59 height 18
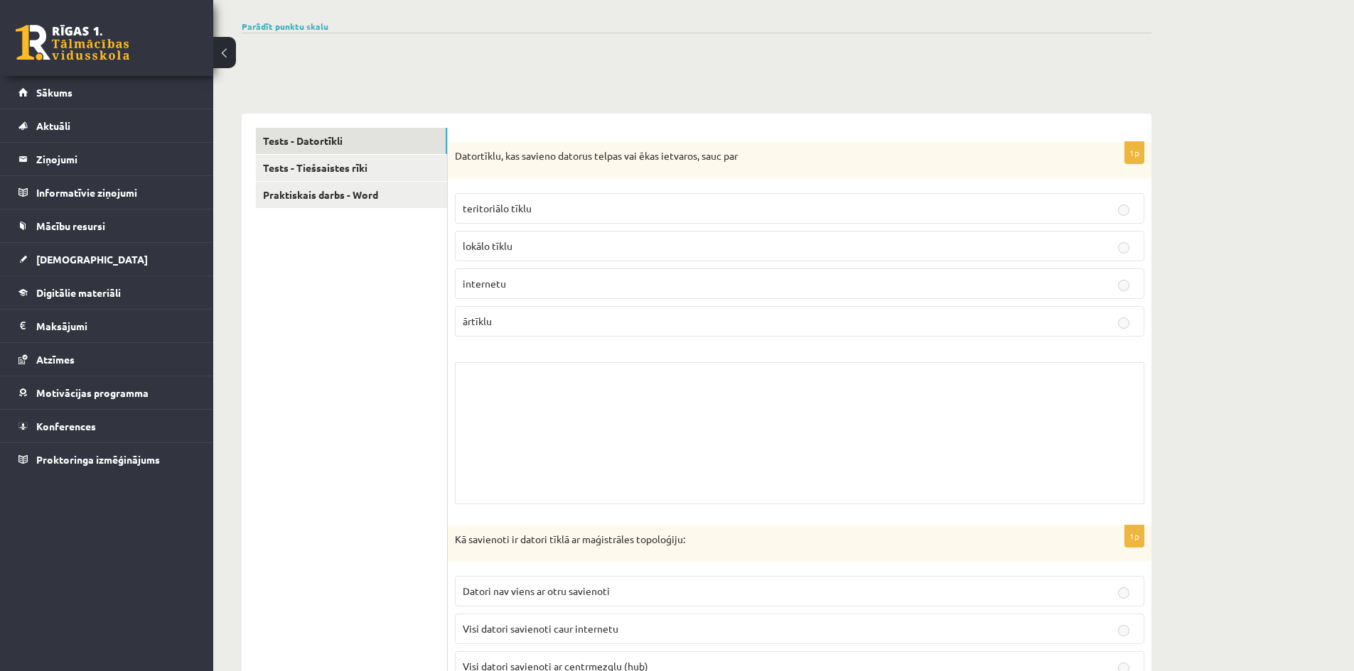
scroll to position [142, 0]
click at [675, 425] on div "Skolotāja pielikums" at bounding box center [799, 435] width 689 height 142
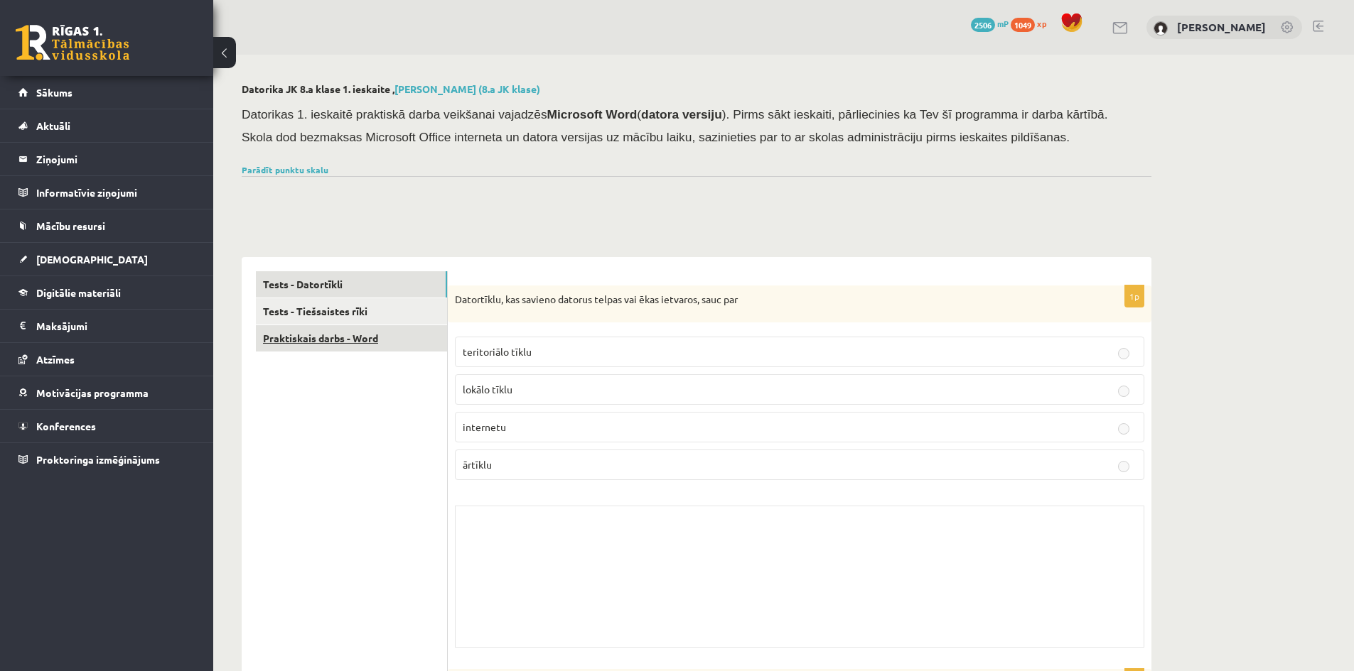
click at [346, 345] on link "Praktiskais darbs - Word" at bounding box center [351, 338] width 191 height 26
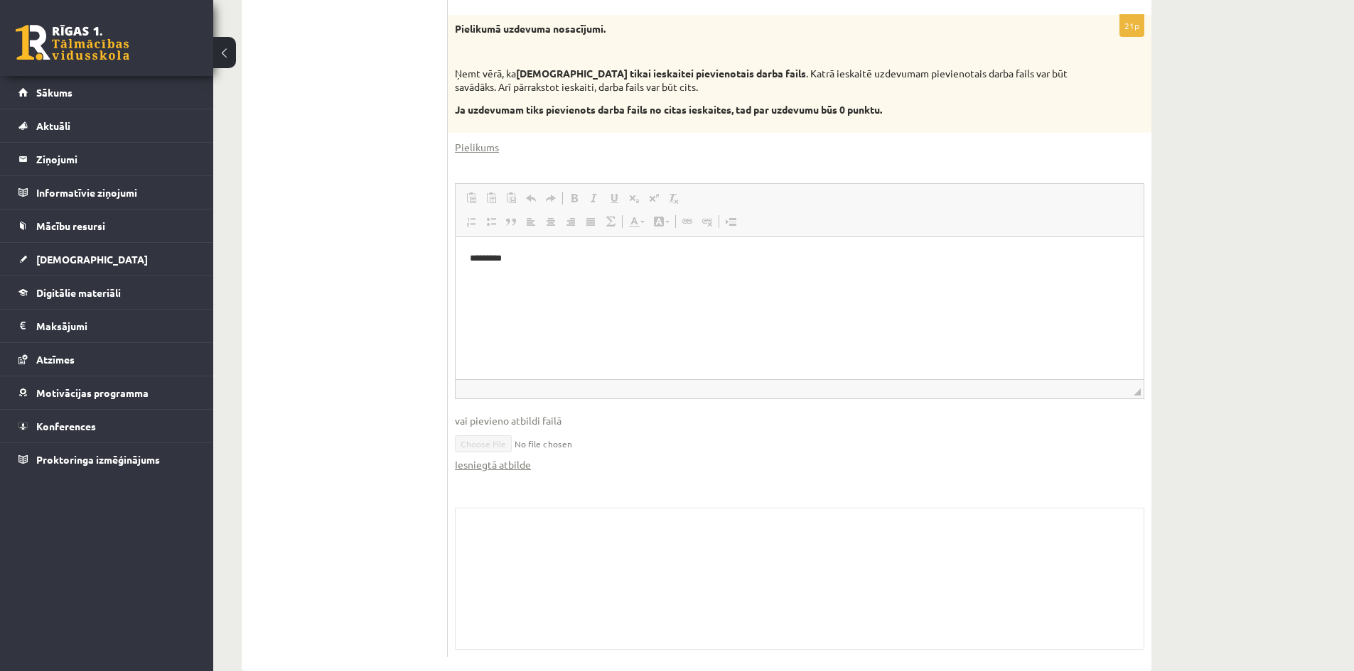
scroll to position [544, 0]
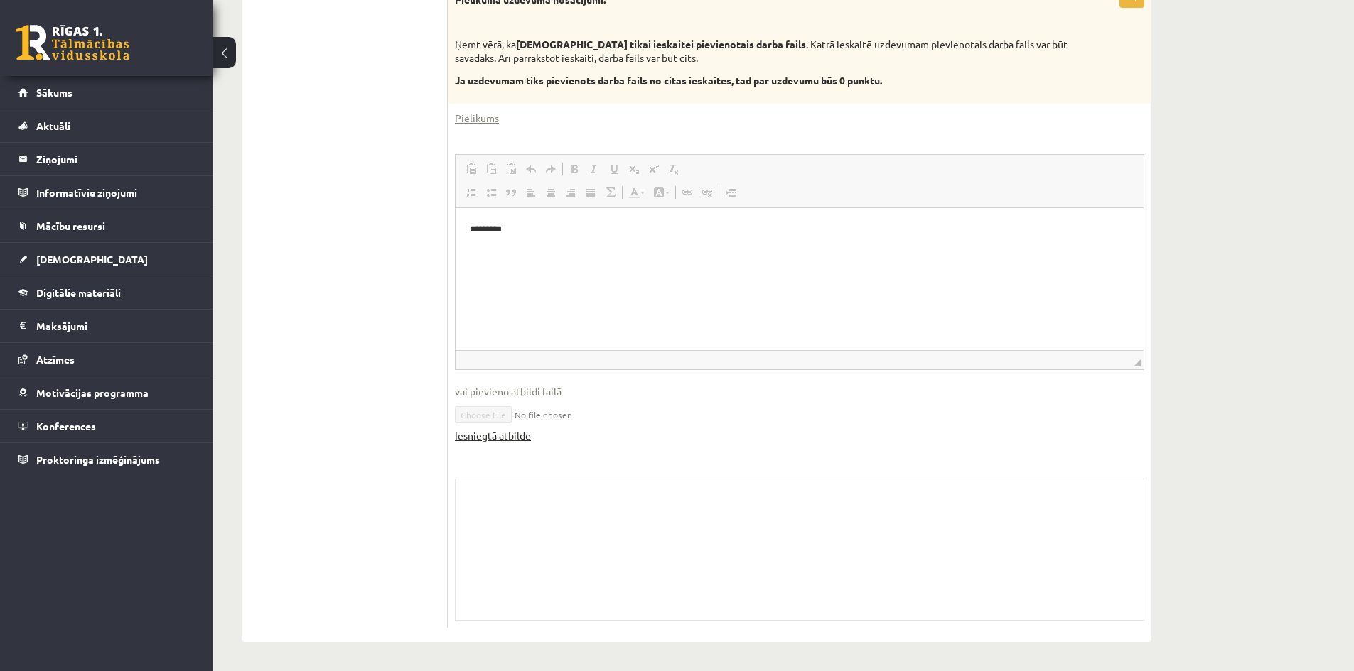
click at [474, 438] on link "Iesniegtā atbilde" at bounding box center [493, 435] width 76 height 15
click at [66, 92] on span "Sākums" at bounding box center [54, 92] width 36 height 13
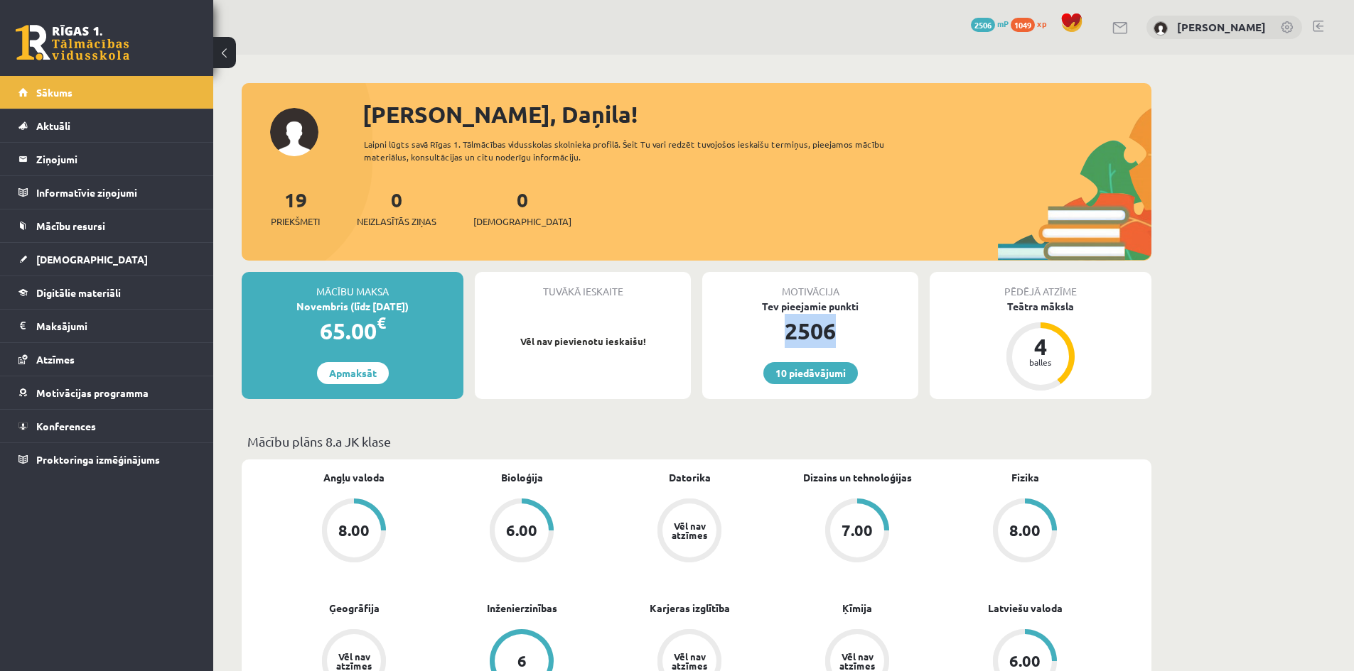
drag, startPoint x: 782, startPoint y: 335, endPoint x: 857, endPoint y: 342, distance: 75.0
click at [857, 342] on div "2506" at bounding box center [810, 331] width 216 height 34
click at [851, 338] on div "2506" at bounding box center [810, 331] width 216 height 34
click at [792, 374] on link "10 piedāvājumi" at bounding box center [810, 373] width 95 height 22
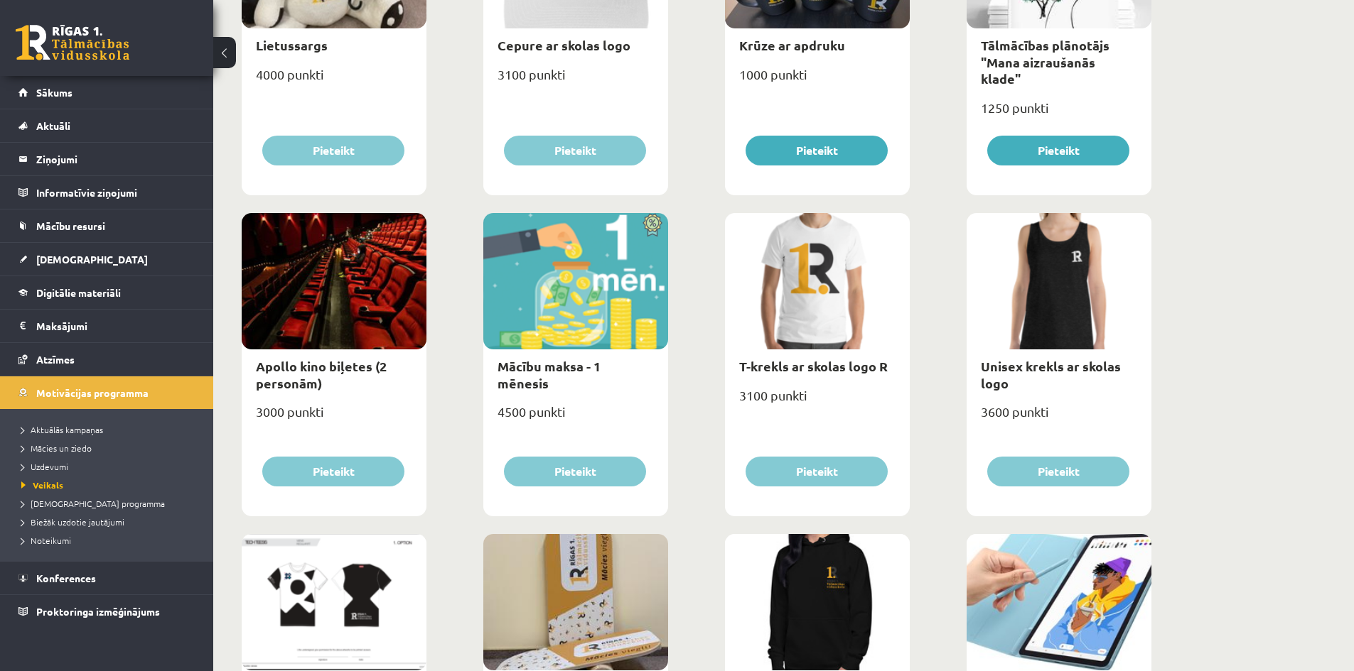
scroll to position [355, 0]
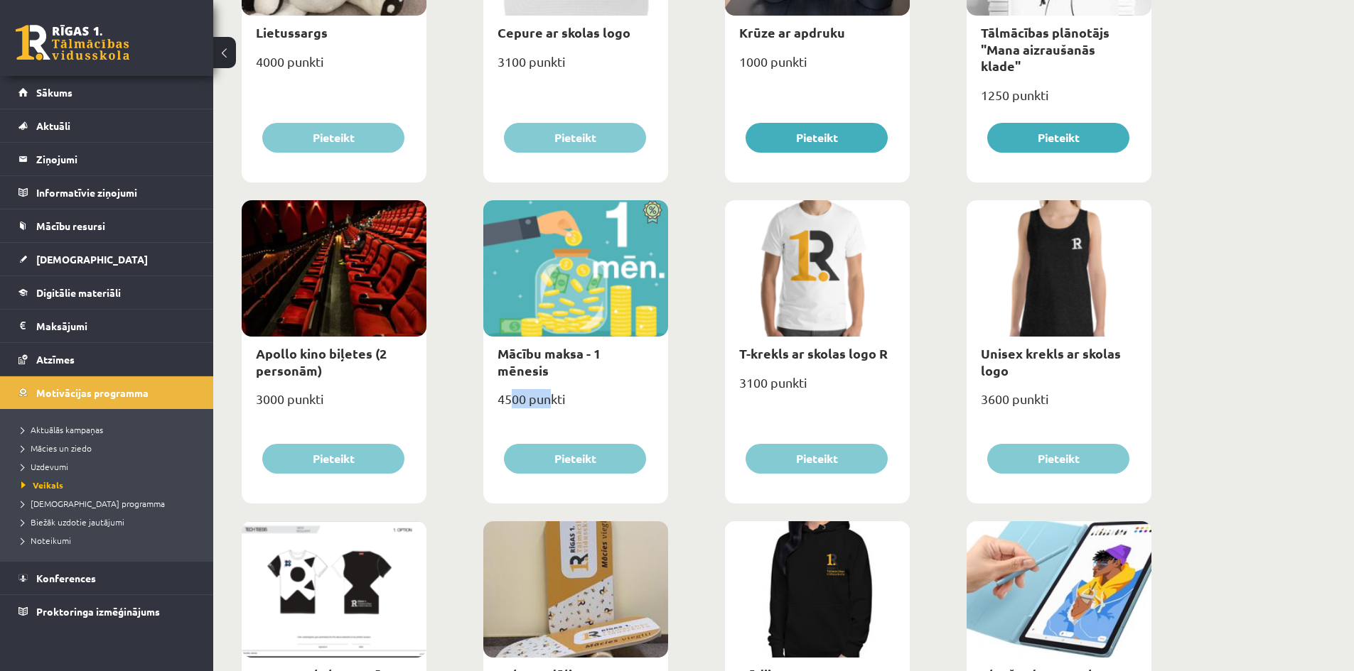
drag, startPoint x: 514, startPoint y: 384, endPoint x: 551, endPoint y: 388, distance: 37.9
click at [551, 388] on div "4500 punkti" at bounding box center [575, 405] width 185 height 36
click at [601, 387] on div "4500 punkti" at bounding box center [575, 405] width 185 height 36
drag, startPoint x: 328, startPoint y: 395, endPoint x: 252, endPoint y: 395, distance: 76.0
click at [252, 395] on div "3000 punkti" at bounding box center [334, 405] width 185 height 36
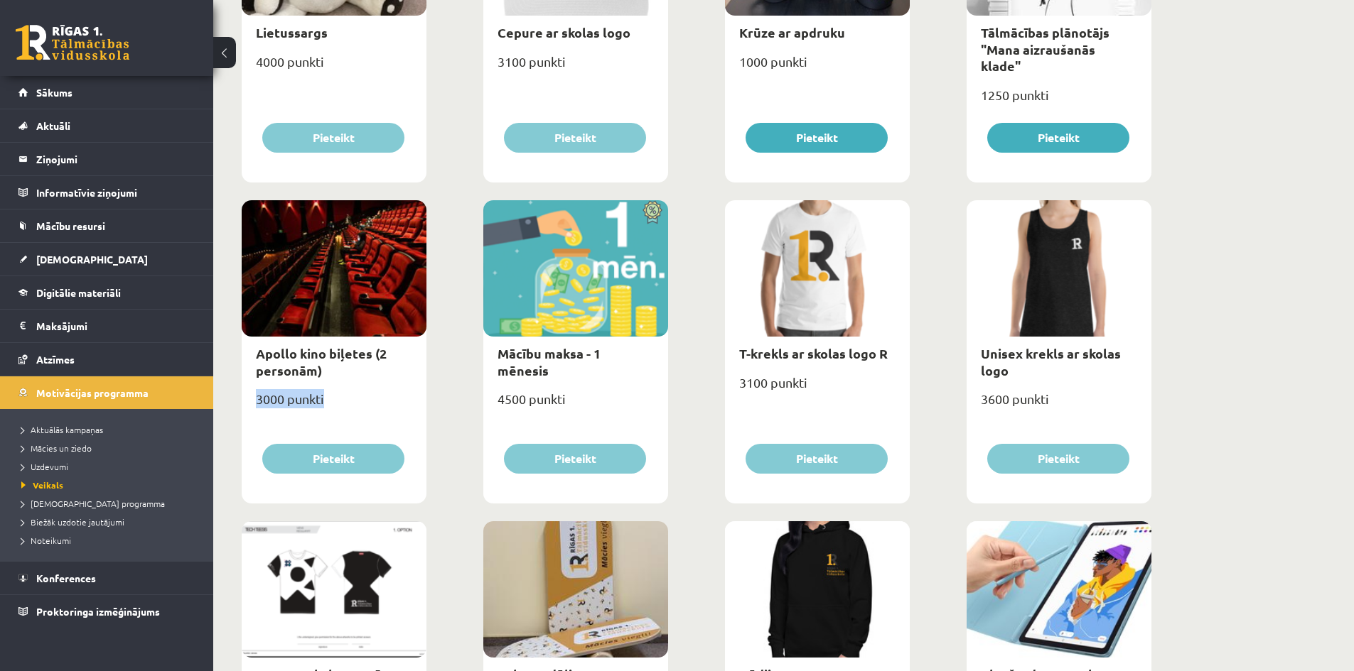
click at [351, 403] on div "3000 punkti" at bounding box center [334, 405] width 185 height 36
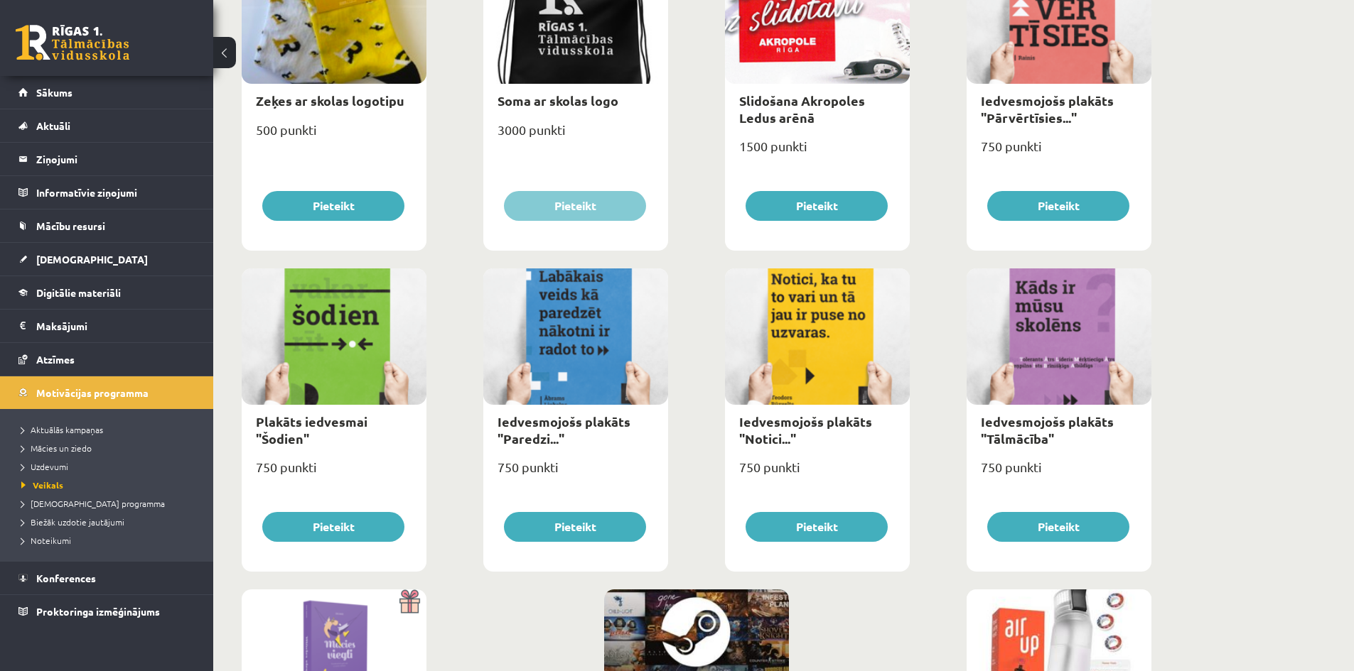
scroll to position [1227, 0]
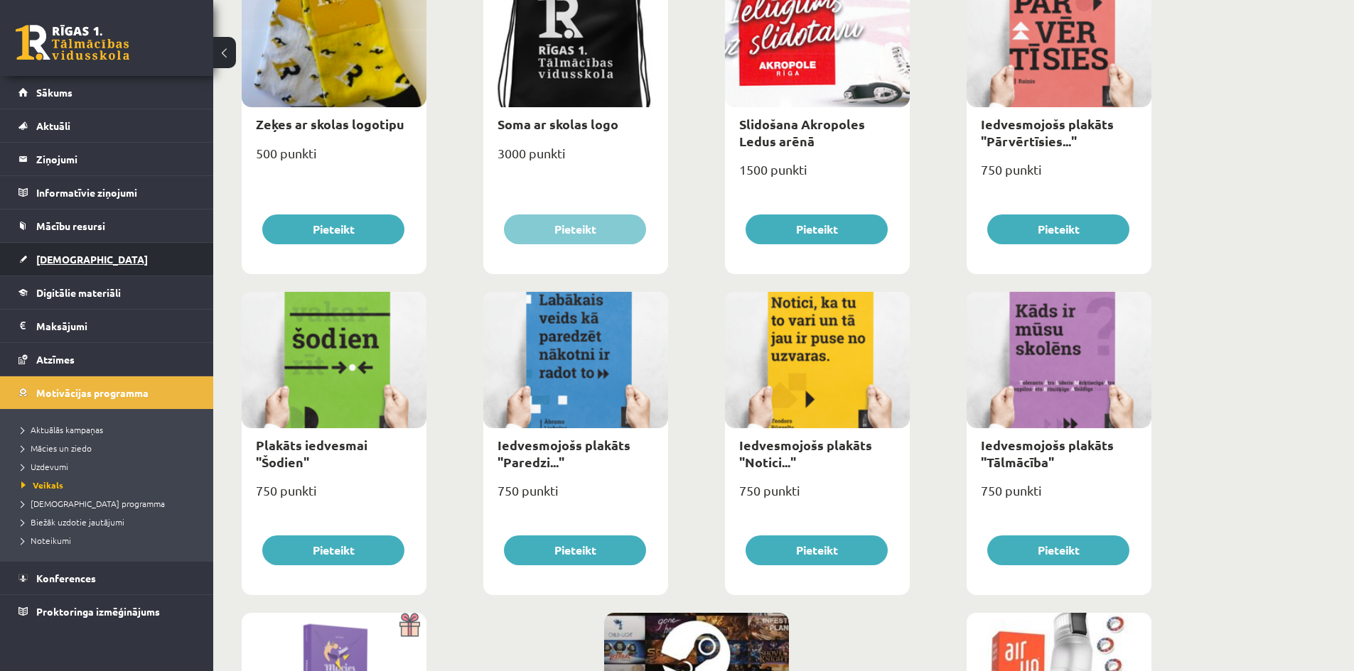
click at [57, 261] on span "[DEMOGRAPHIC_DATA]" at bounding box center [92, 259] width 112 height 13
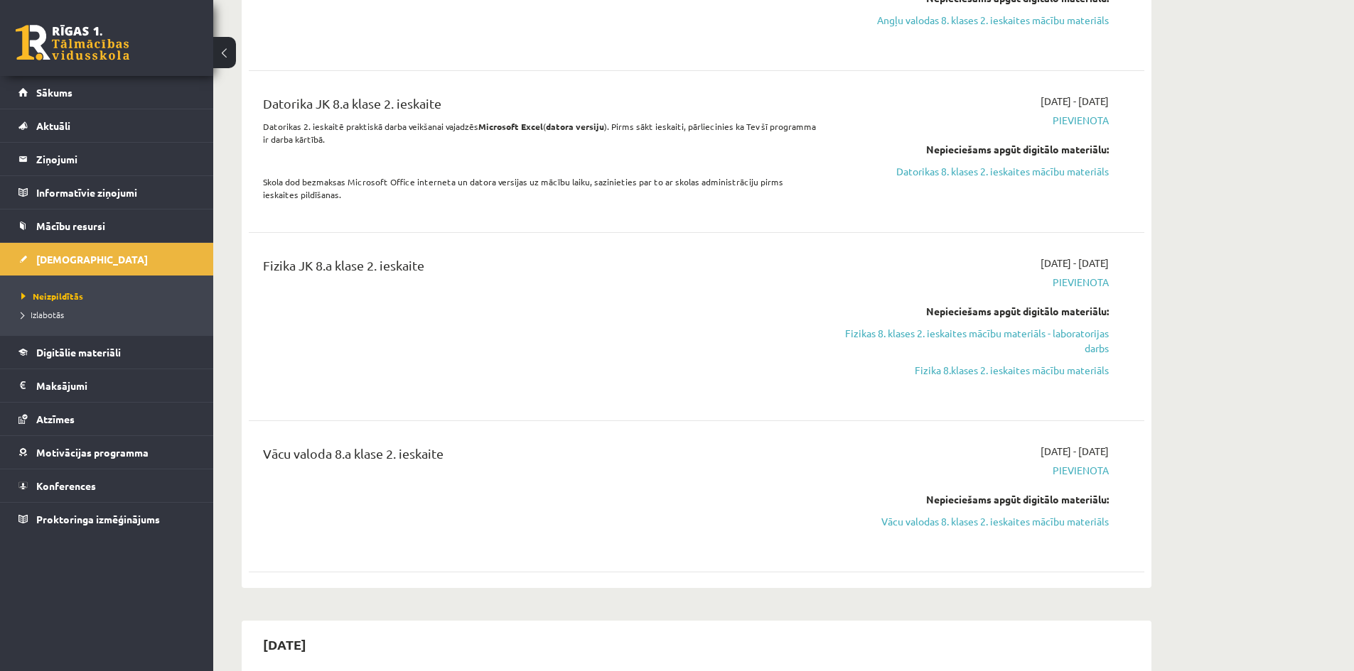
scroll to position [1634, 0]
